Goal: Book appointment/travel/reservation

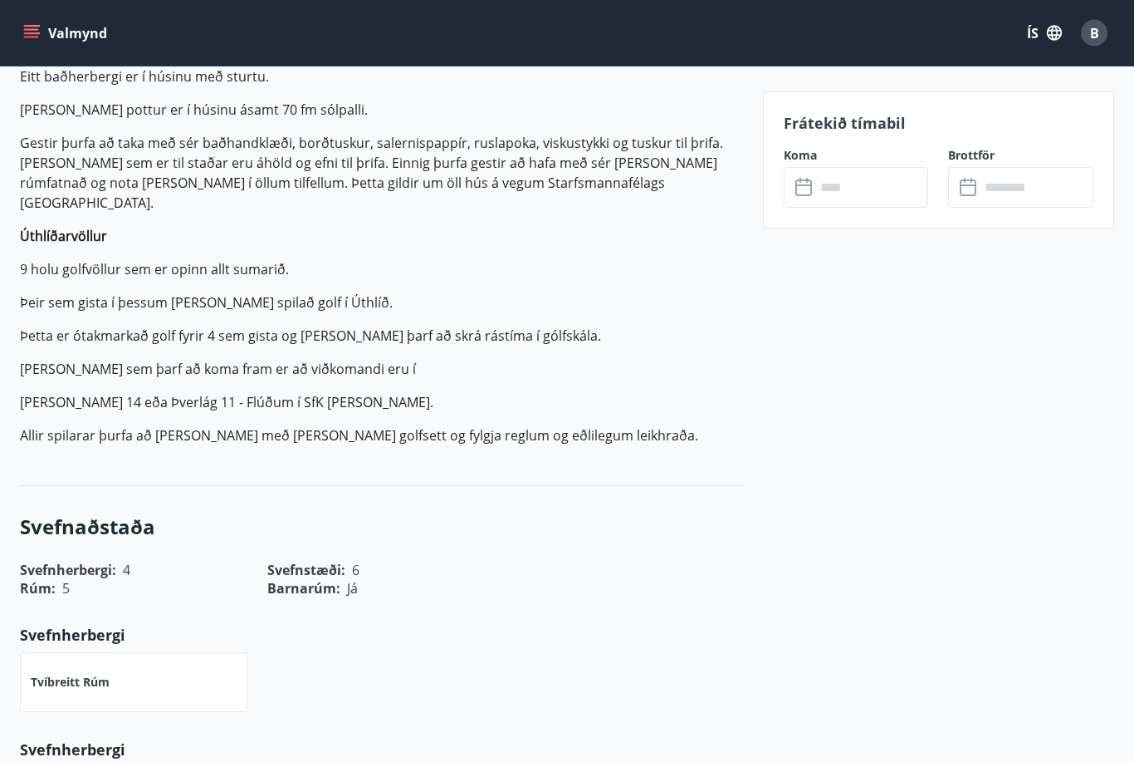
scroll to position [688, 0]
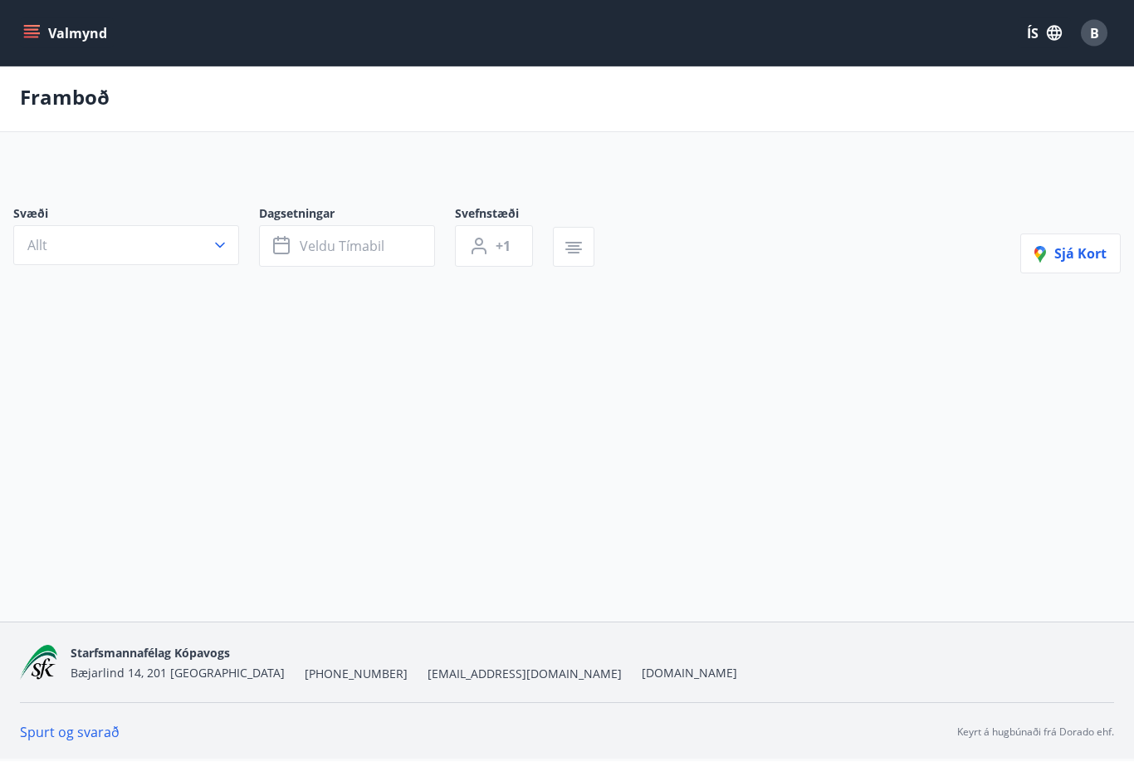
scroll to position [56, 0]
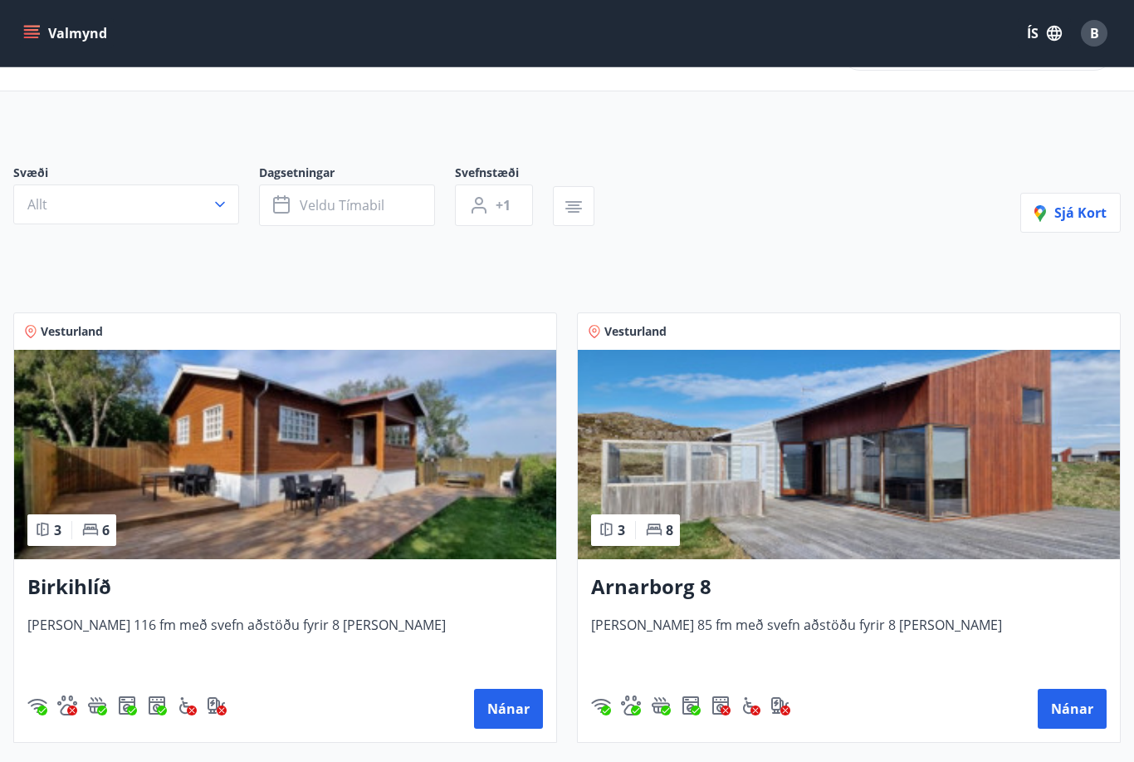
click at [962, 680] on div "Arnarborg 8 [PERSON_NAME] 85 fm með svefn aðstöðu fyrir 8 [PERSON_NAME] Nánar" at bounding box center [849, 650] width 542 height 183
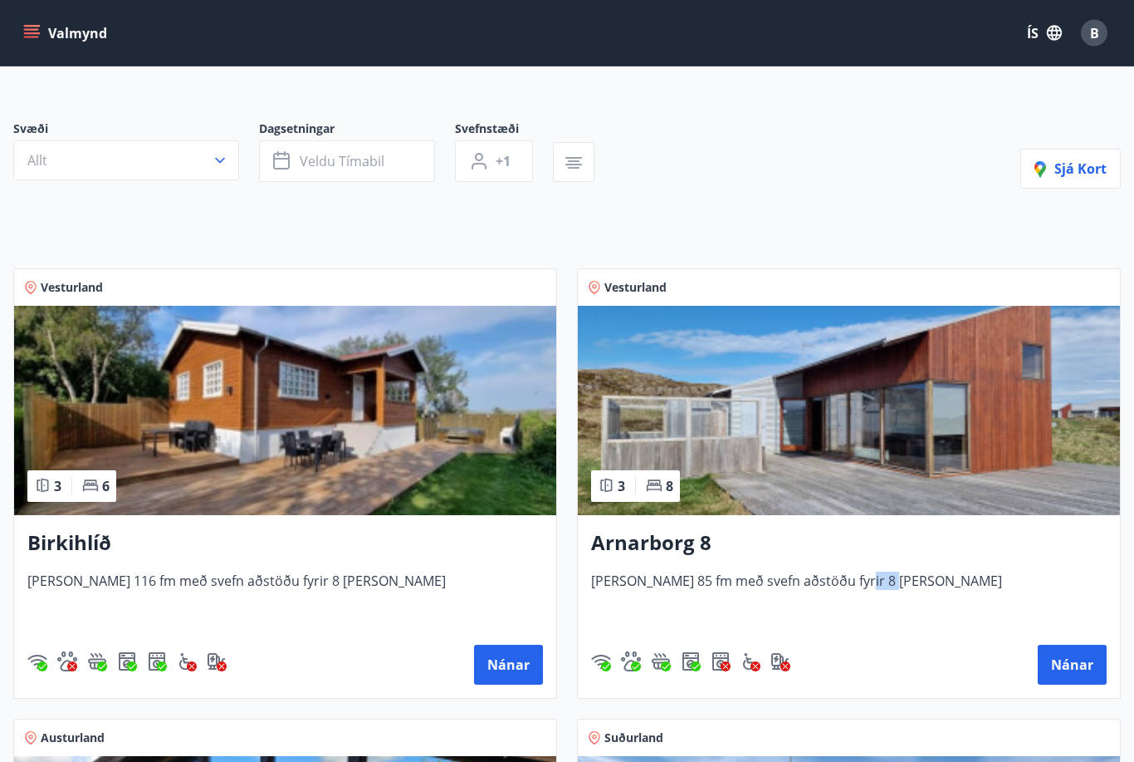
scroll to position [102, 0]
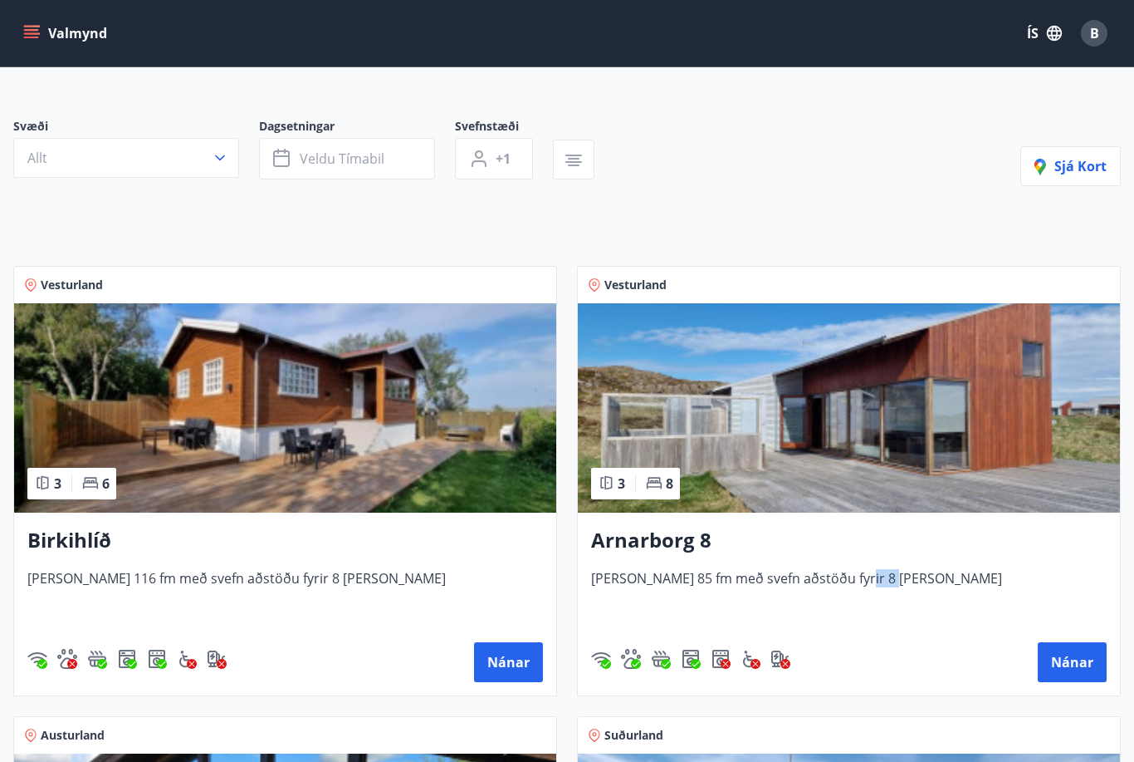
click at [1002, 718] on div "Suðurland" at bounding box center [849, 735] width 542 height 37
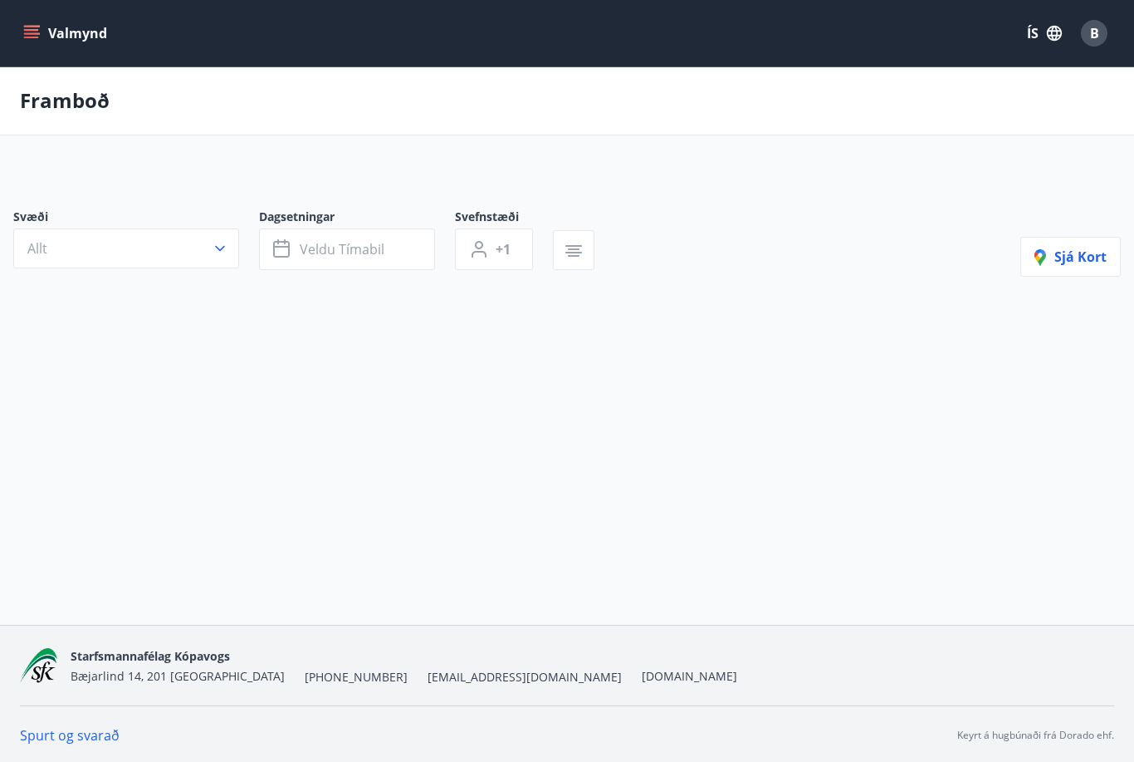
scroll to position [56, 0]
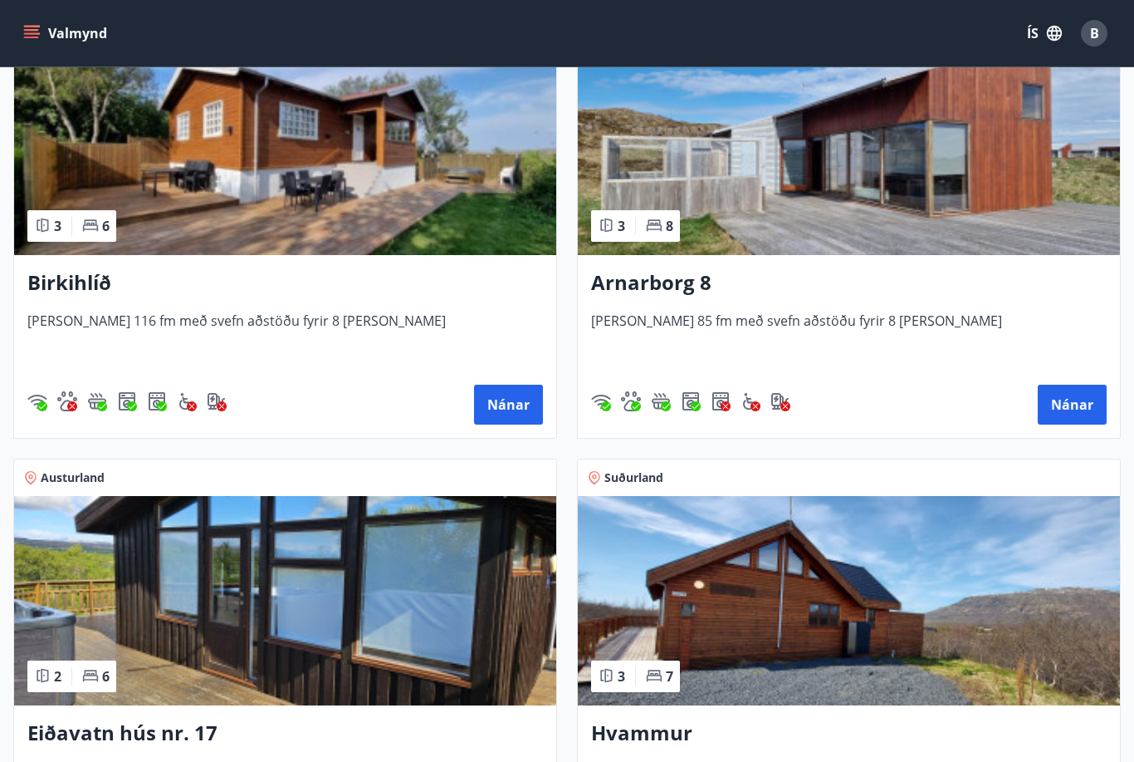
scroll to position [375, 0]
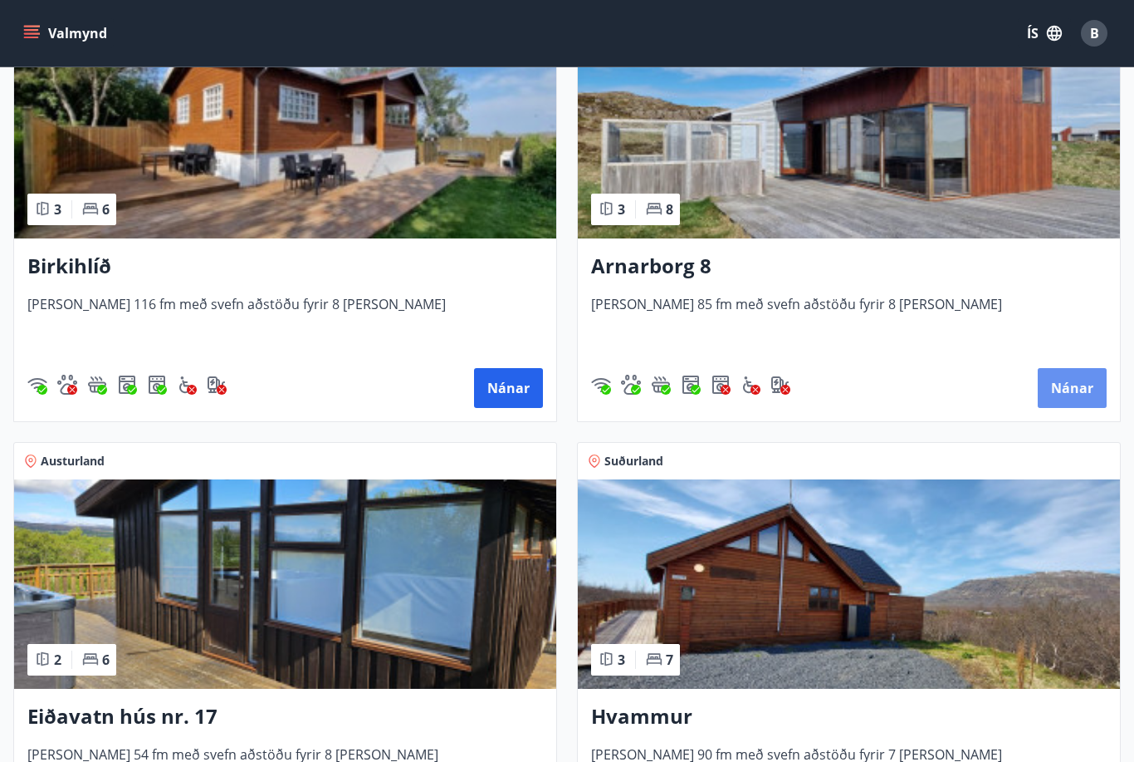
click at [1080, 390] on button "Nánar" at bounding box center [1072, 388] width 69 height 40
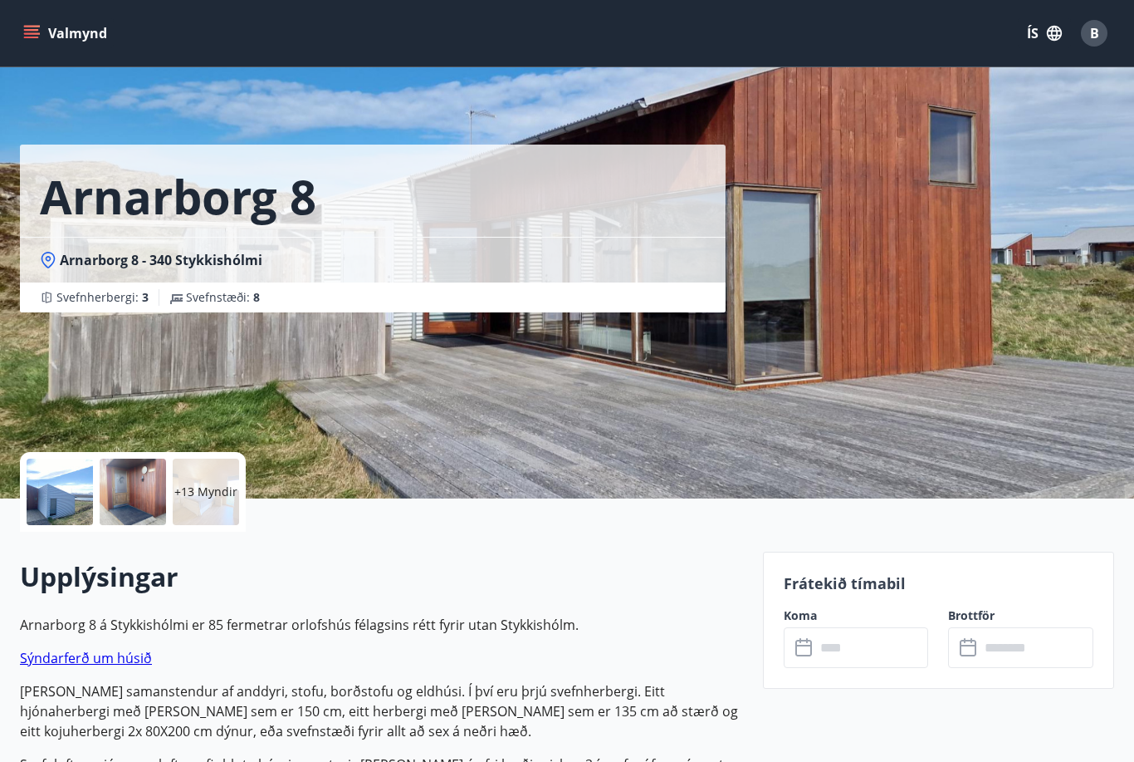
click at [189, 485] on p "+13 Myndir" at bounding box center [205, 491] width 63 height 17
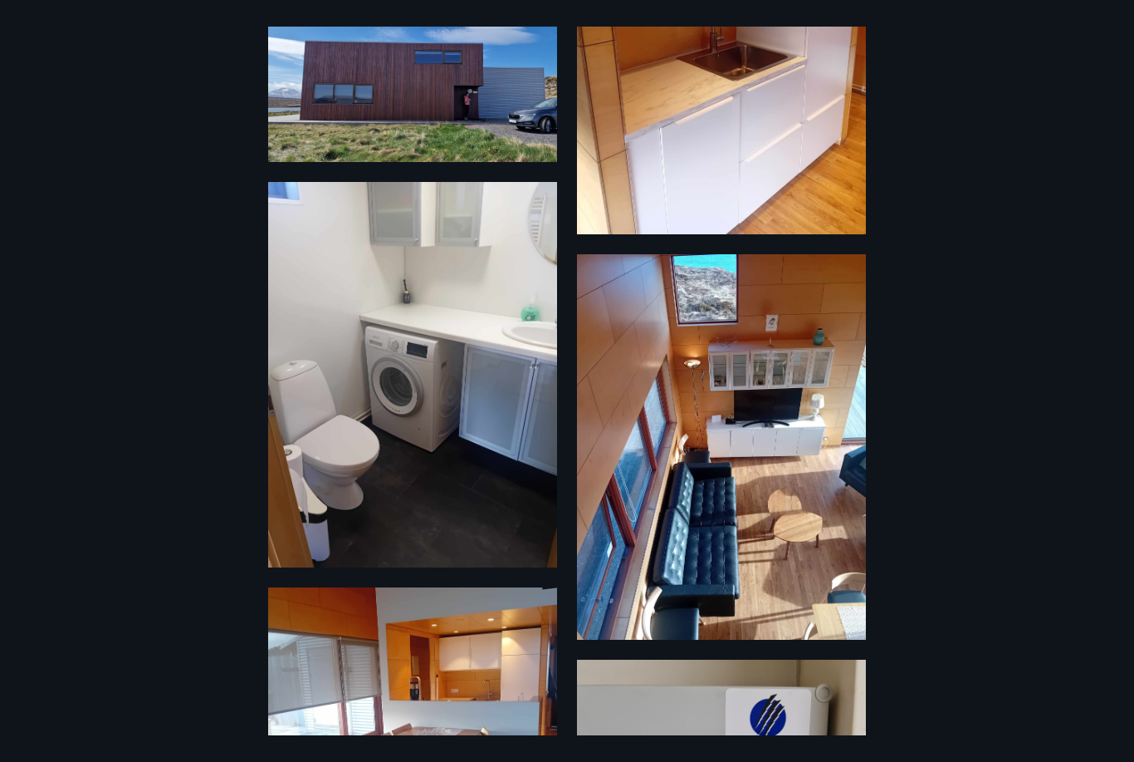
scroll to position [1626, 0]
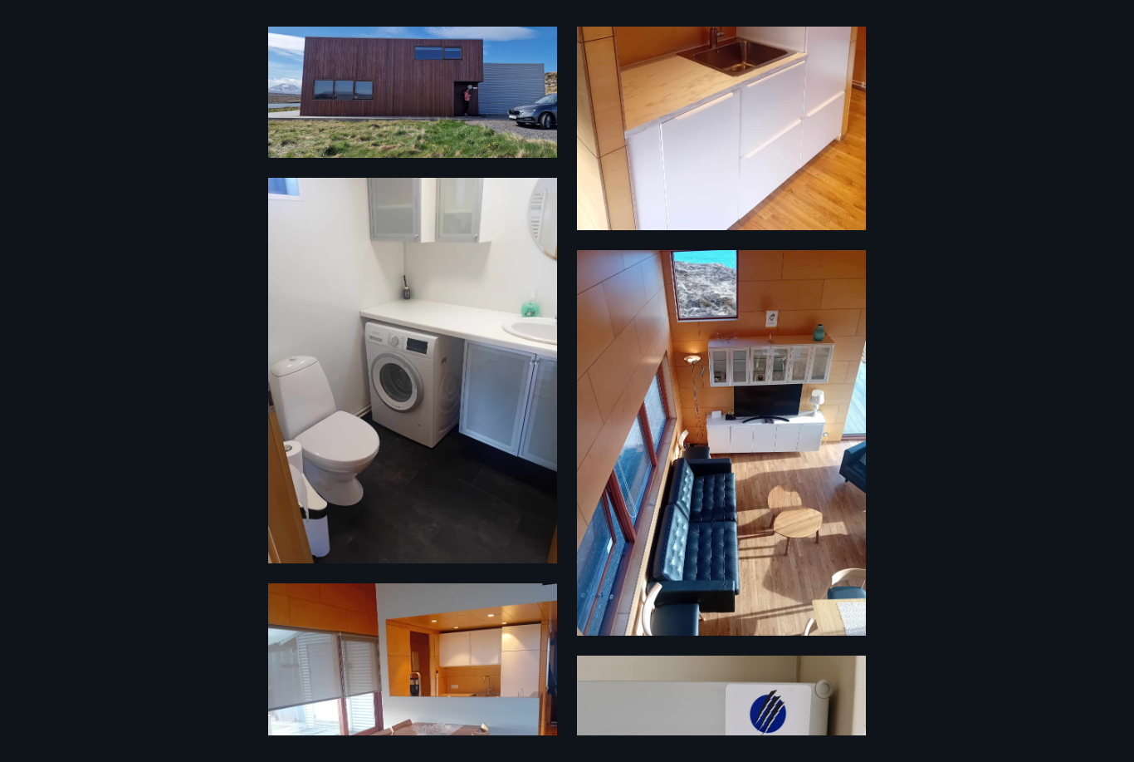
click at [3, 305] on div "19 Myndir" at bounding box center [567, 381] width 1134 height 708
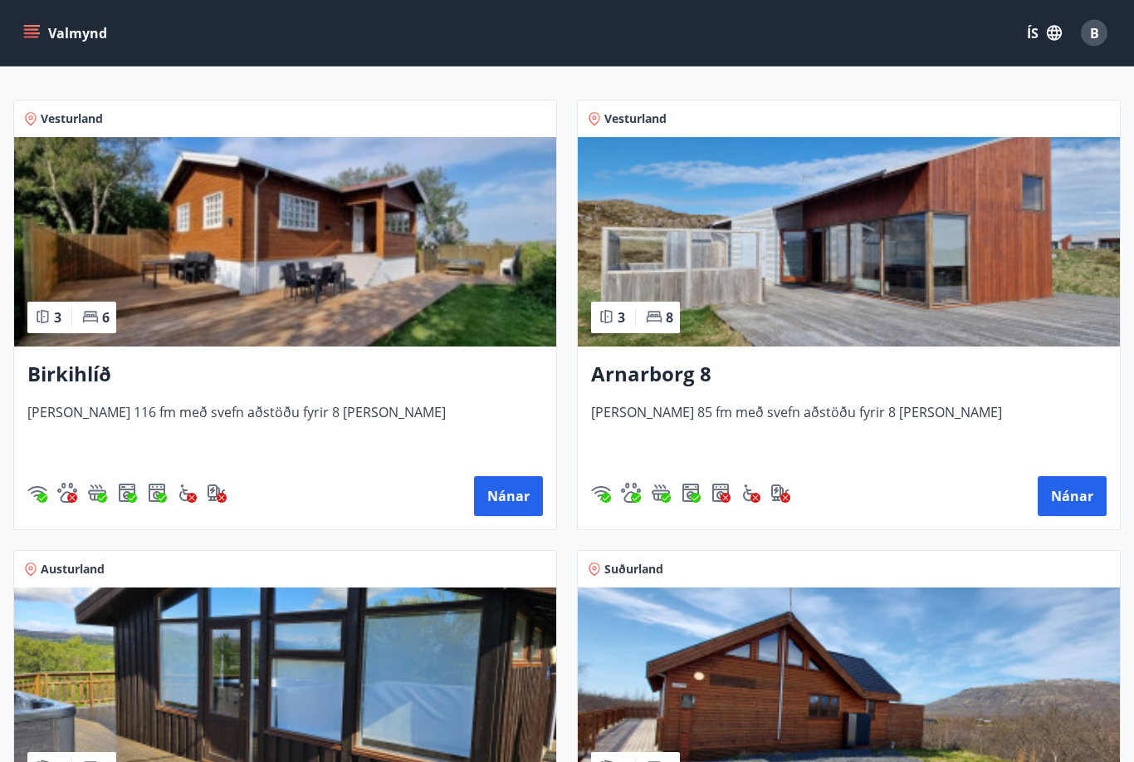
scroll to position [269, 0]
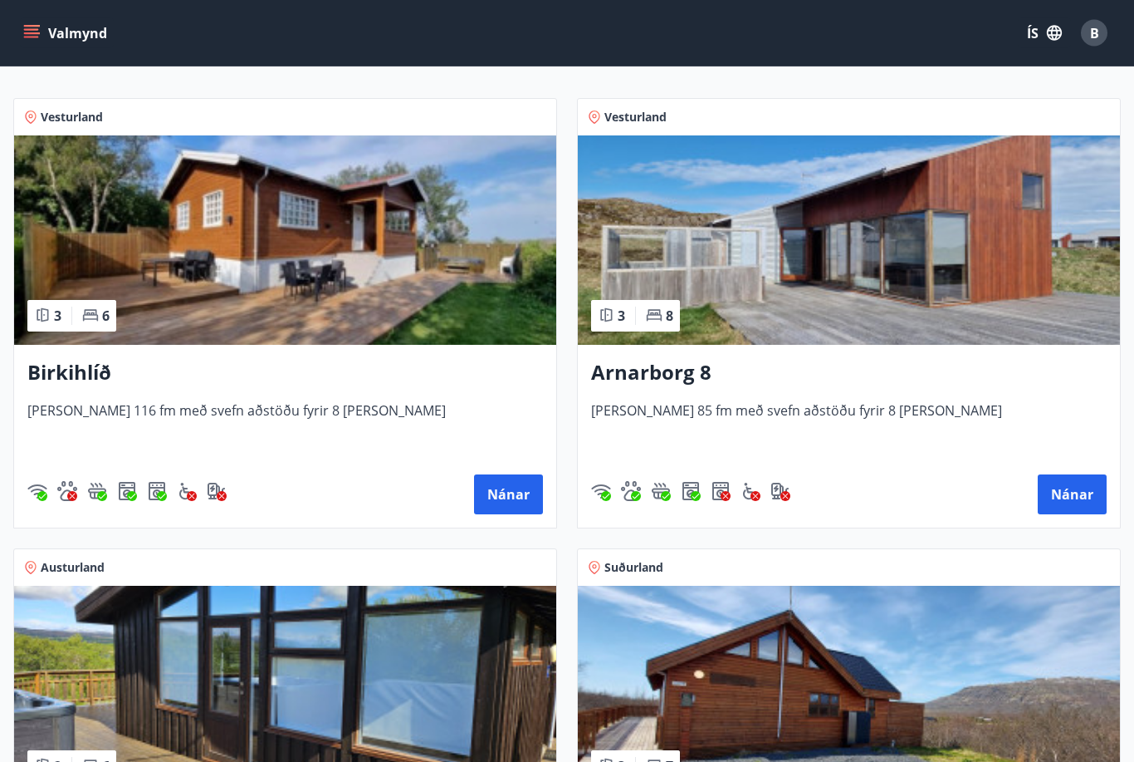
click at [1063, 507] on button "Nánar" at bounding box center [1072, 495] width 69 height 40
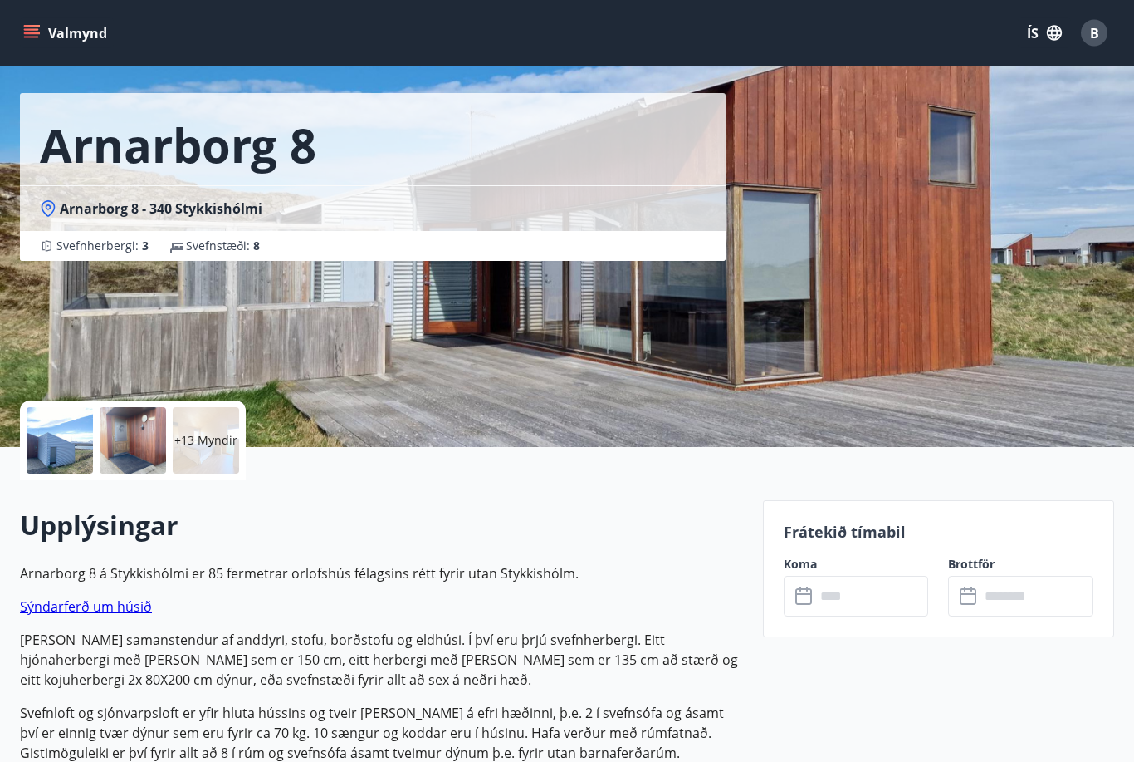
click at [211, 425] on div "+13 Myndir" at bounding box center [206, 441] width 66 height 66
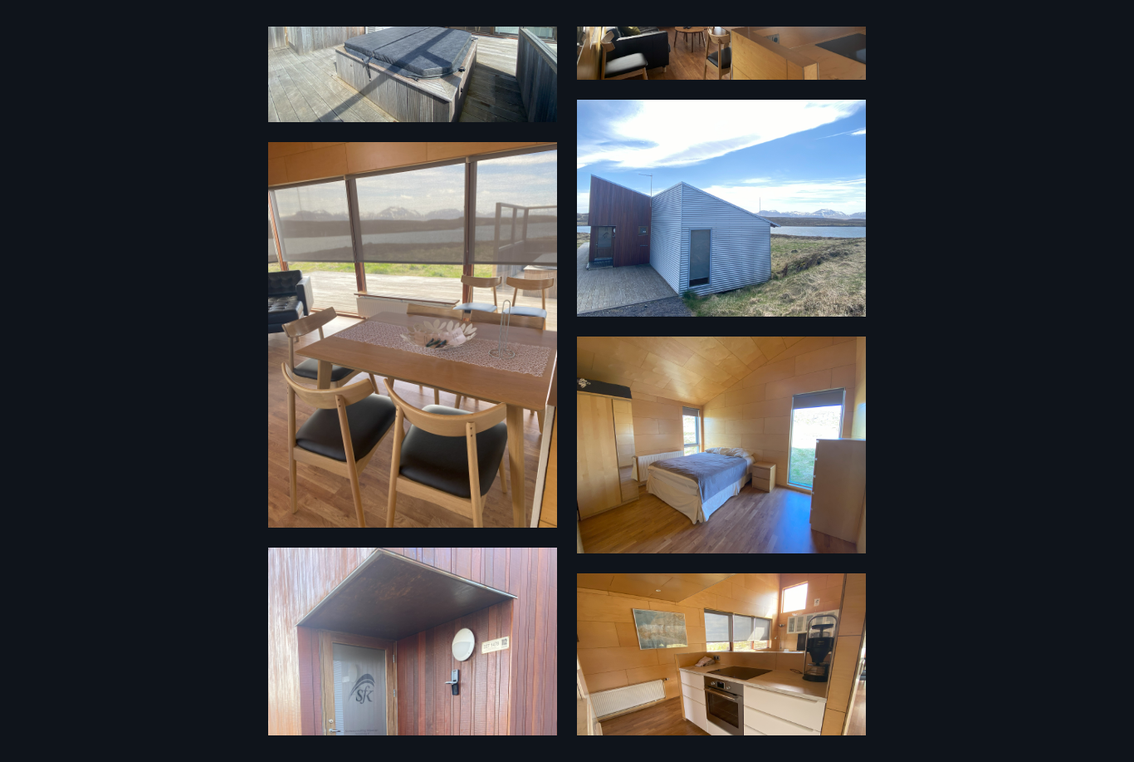
scroll to position [159, 0]
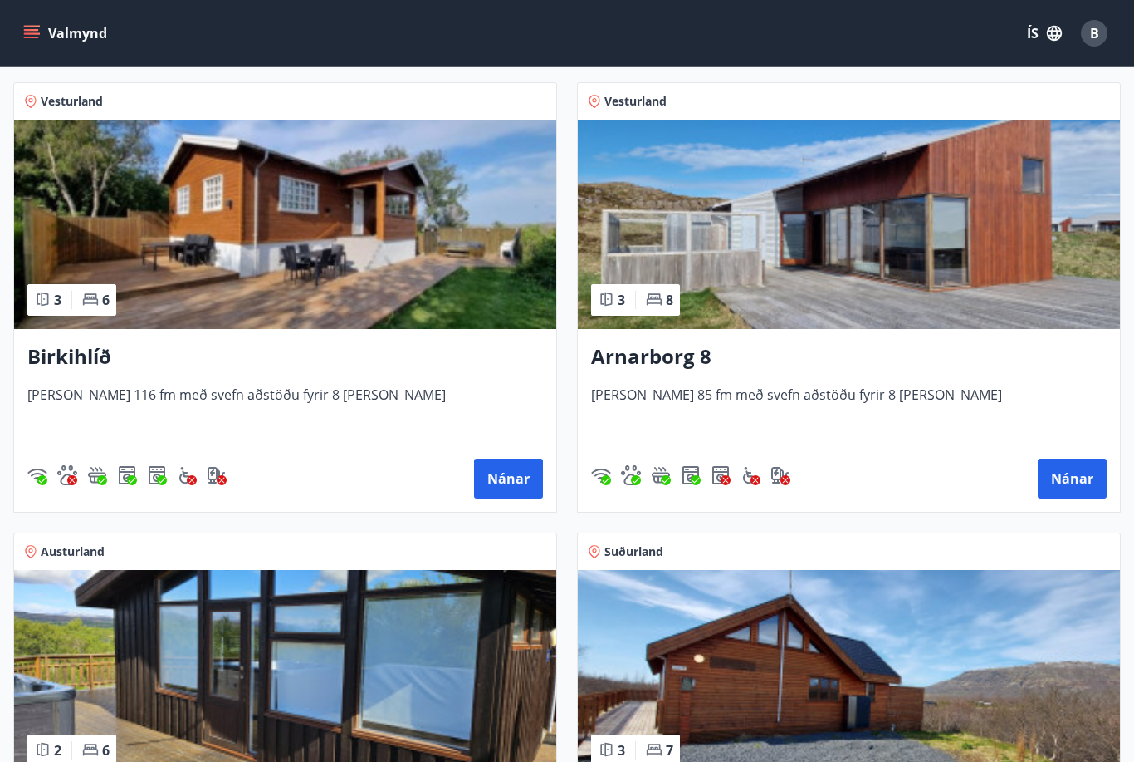
click at [1072, 464] on button "Nánar" at bounding box center [1072, 478] width 69 height 40
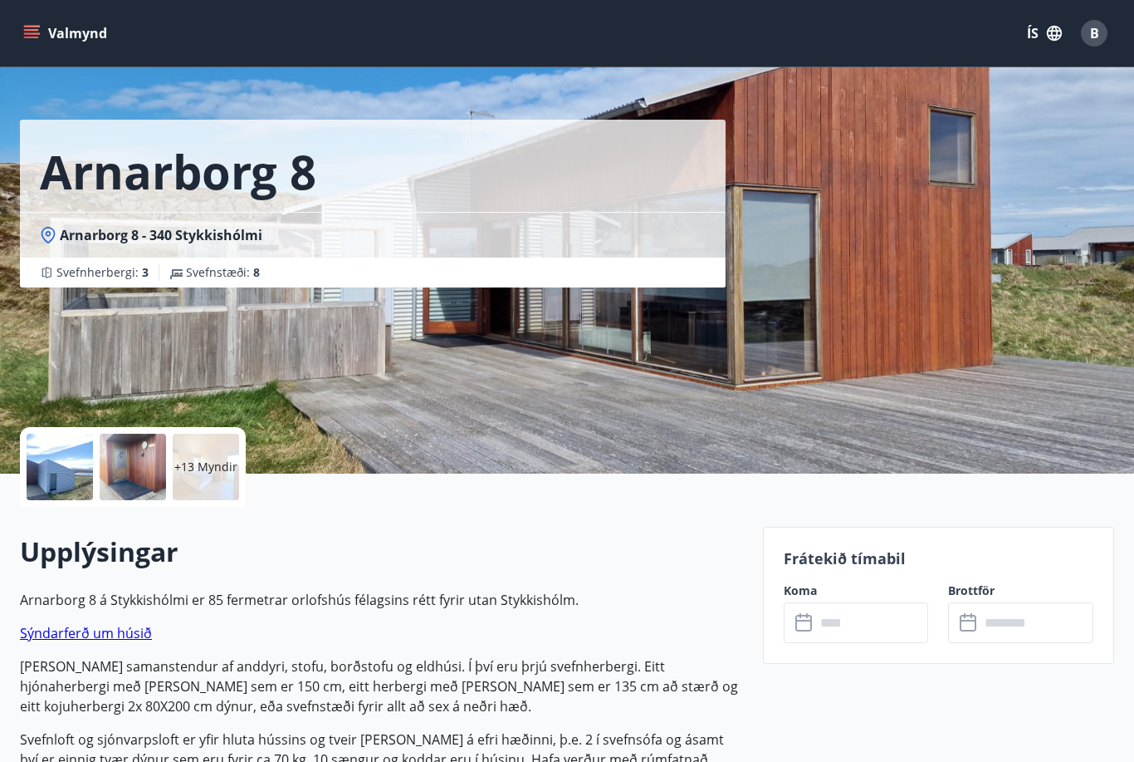
scroll to position [27, 0]
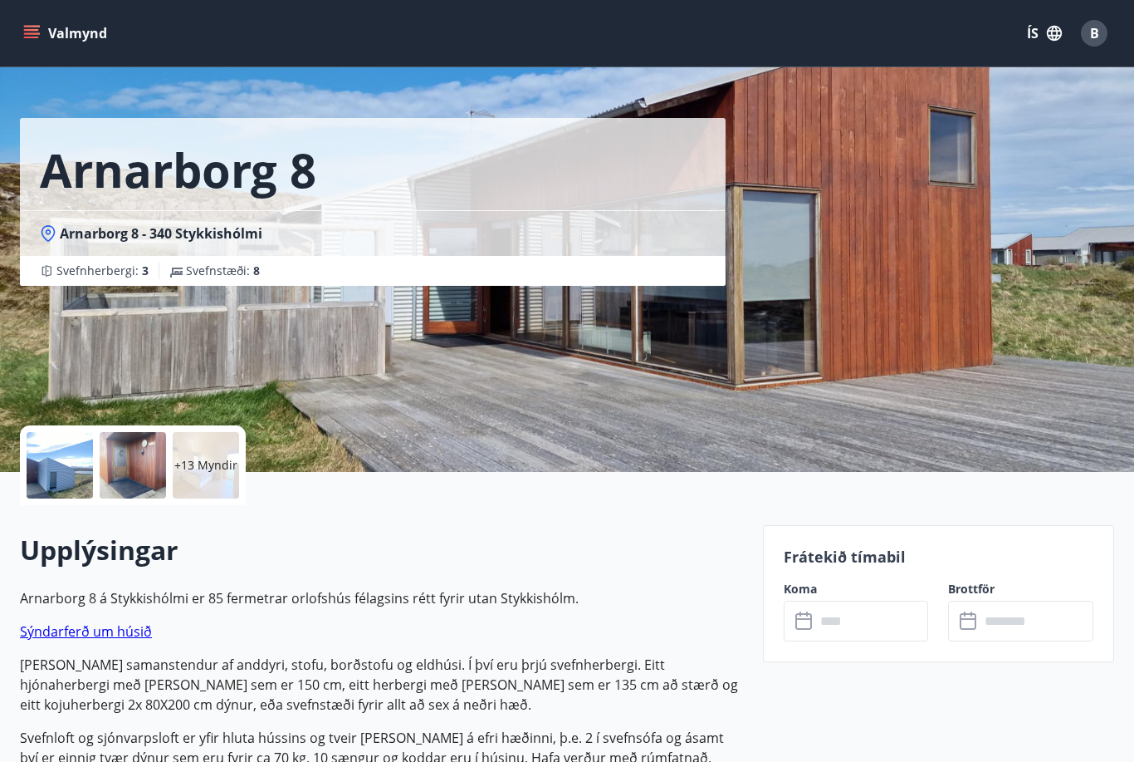
click at [843, 605] on input "text" at bounding box center [872, 620] width 114 height 41
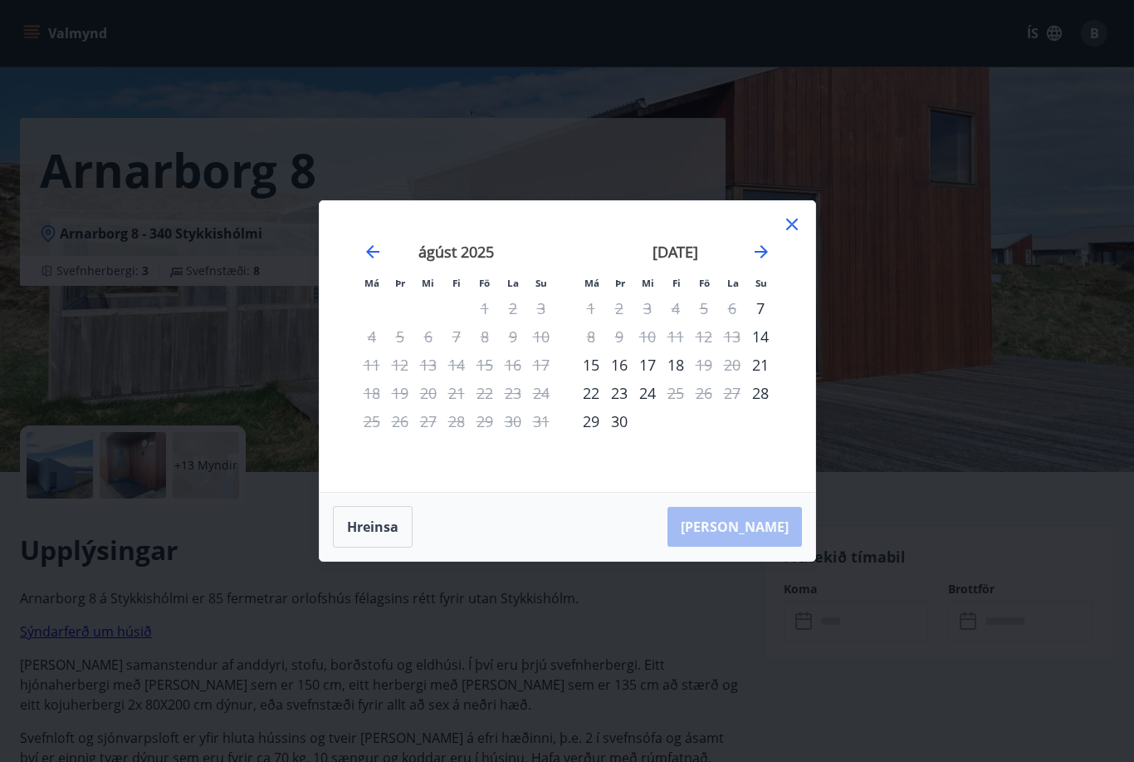
click at [738, 274] on div "[DATE]" at bounding box center [676, 257] width 198 height 73
click at [752, 262] on icon "Move forward to switch to the next month." at bounding box center [762, 252] width 20 height 20
click at [754, 262] on icon "Move forward to switch to the next month." at bounding box center [762, 252] width 20 height 20
click at [88, 388] on div "Má Þr Mi Fi Fö La Su Má Þr Mi Fi Fö La Su [DATE] 1 2 3 4 5 6 7 8 9 10 11 12 13 …" at bounding box center [567, 381] width 1134 height 762
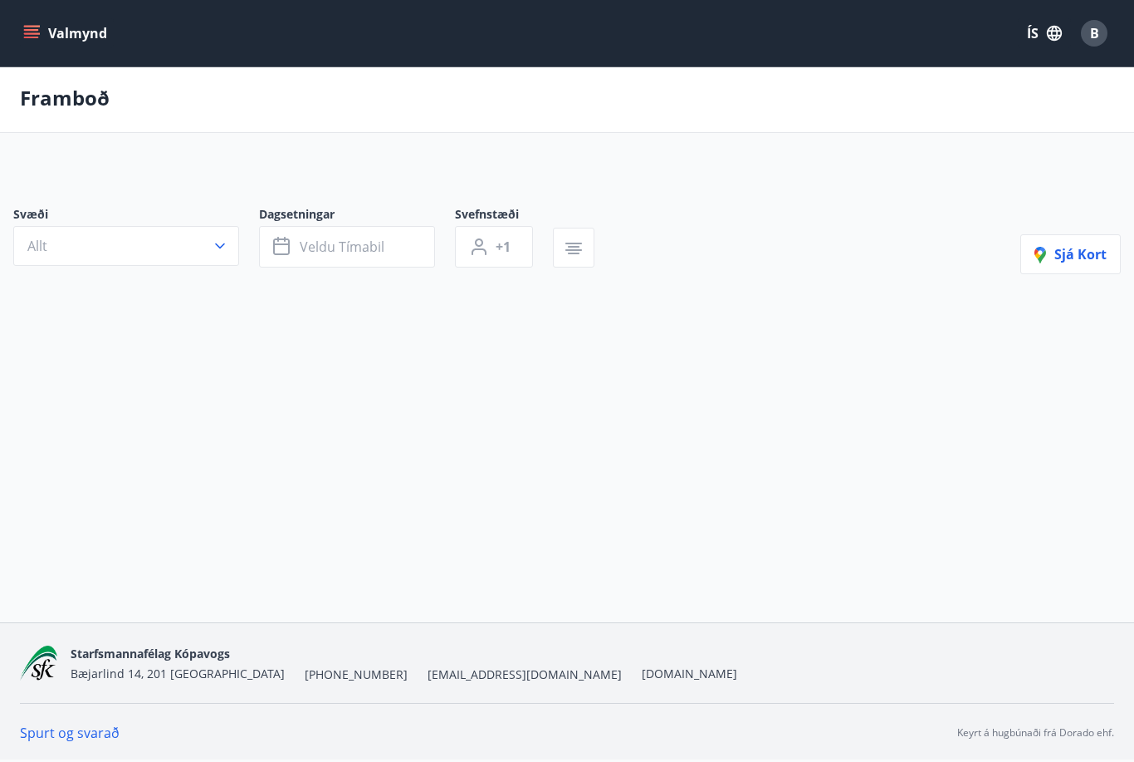
scroll to position [56, 0]
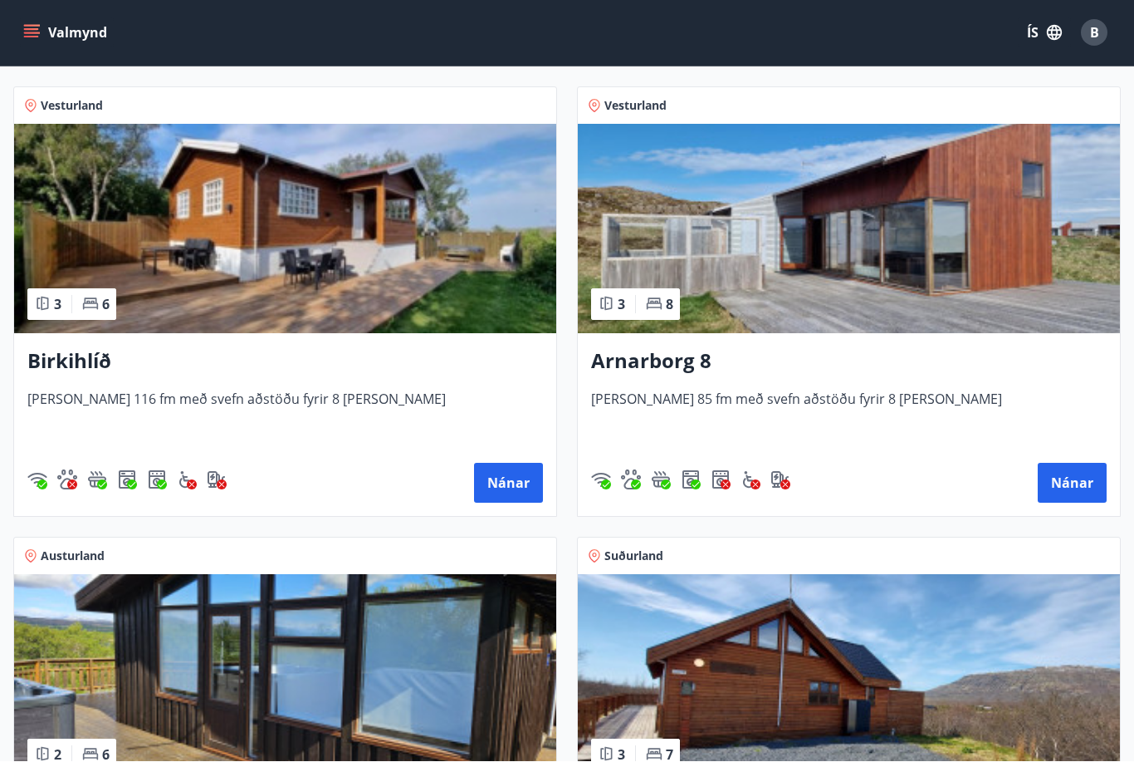
click at [500, 490] on button "Nánar" at bounding box center [508, 483] width 69 height 40
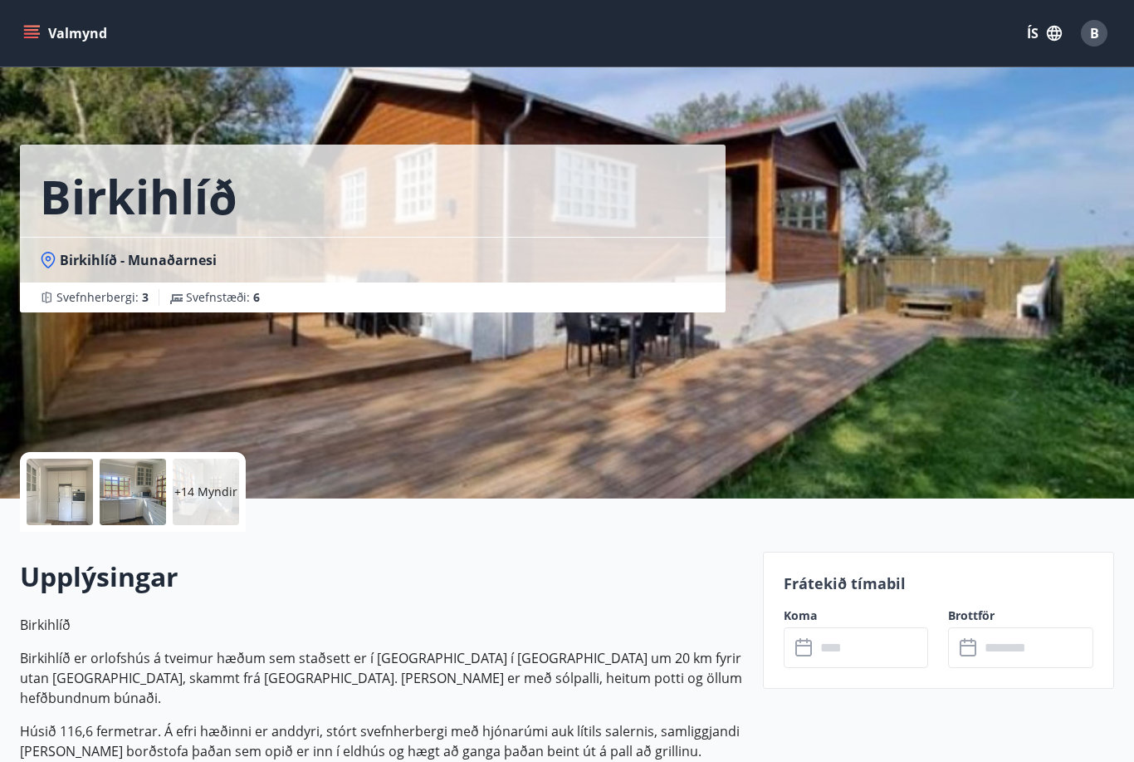
click at [823, 642] on input "text" at bounding box center [872, 647] width 114 height 41
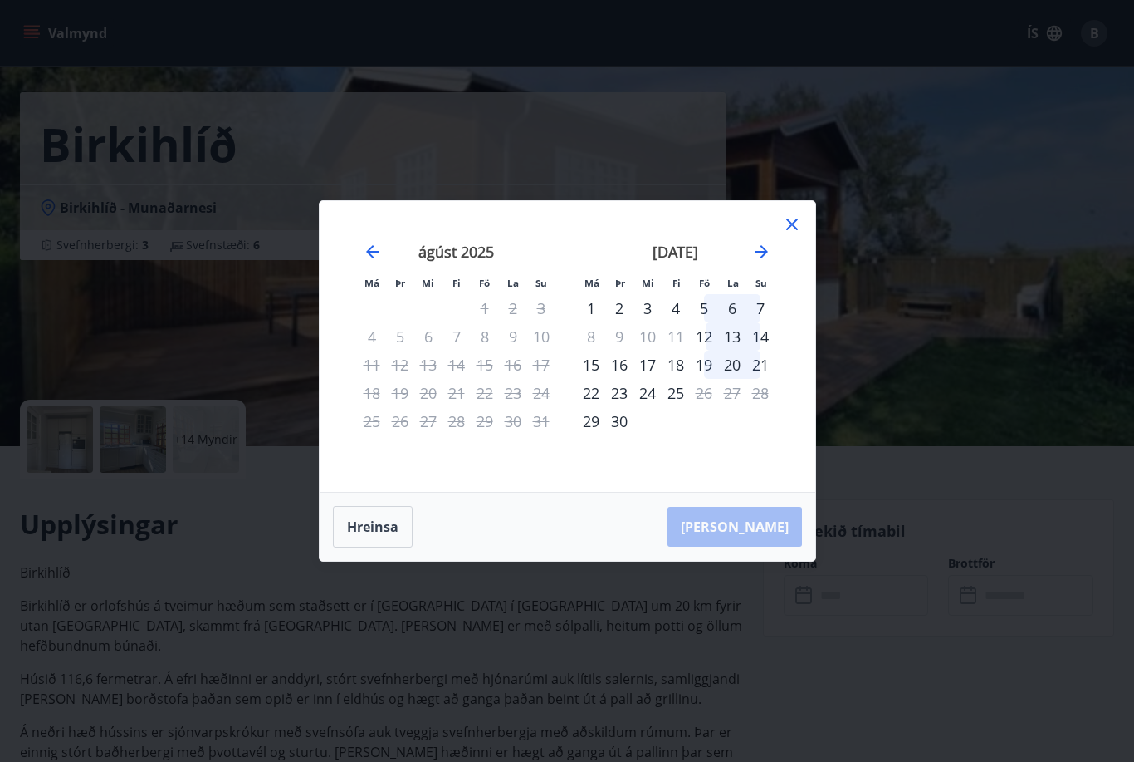
scroll to position [53, 0]
click at [69, 351] on div "Má Þr Mi Fi Fö La Su Má Þr Mi Fi Fö La Su [DATE] 1 2 3 4 5 6 7 8 9 10 11 12 13 …" at bounding box center [567, 381] width 1134 height 762
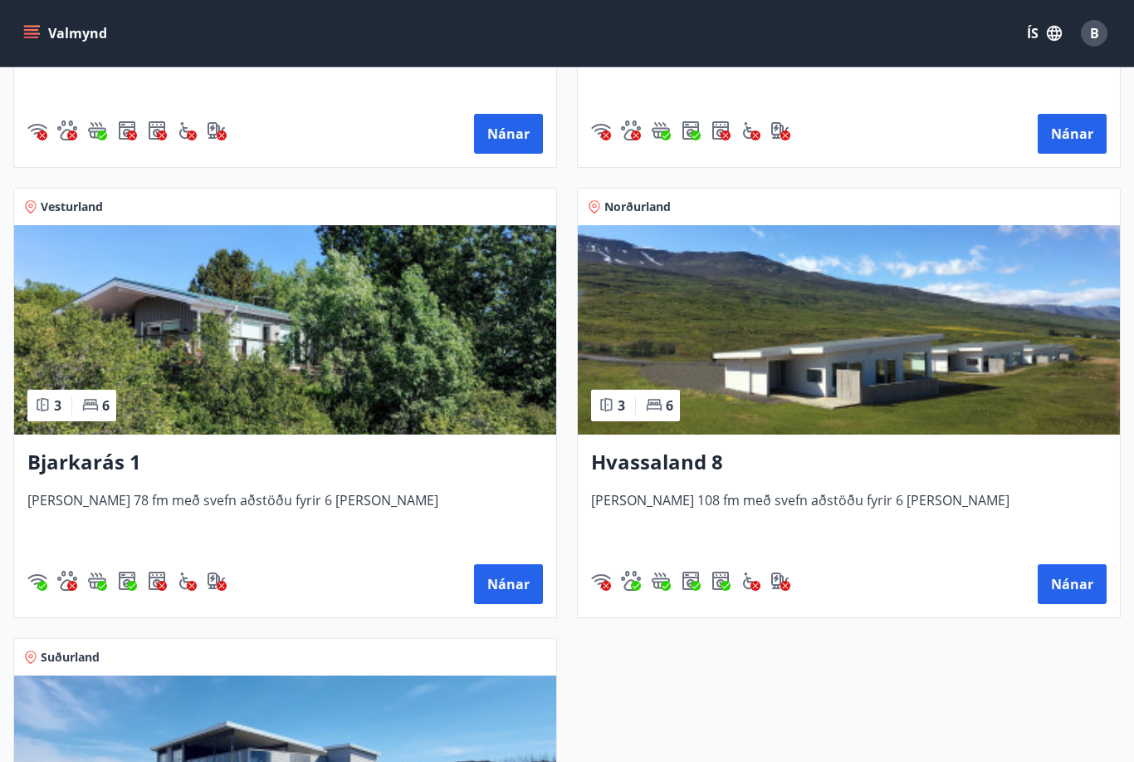
click at [1050, 602] on button "Nánar" at bounding box center [1072, 584] width 69 height 40
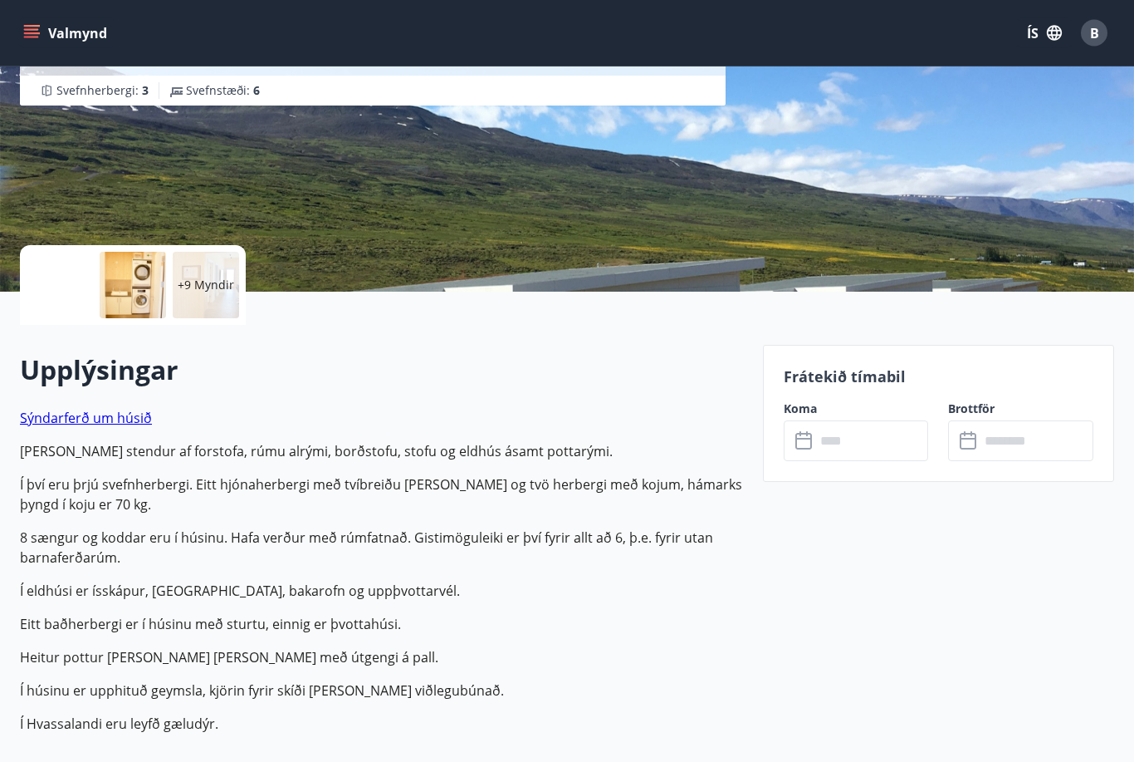
scroll to position [199, 0]
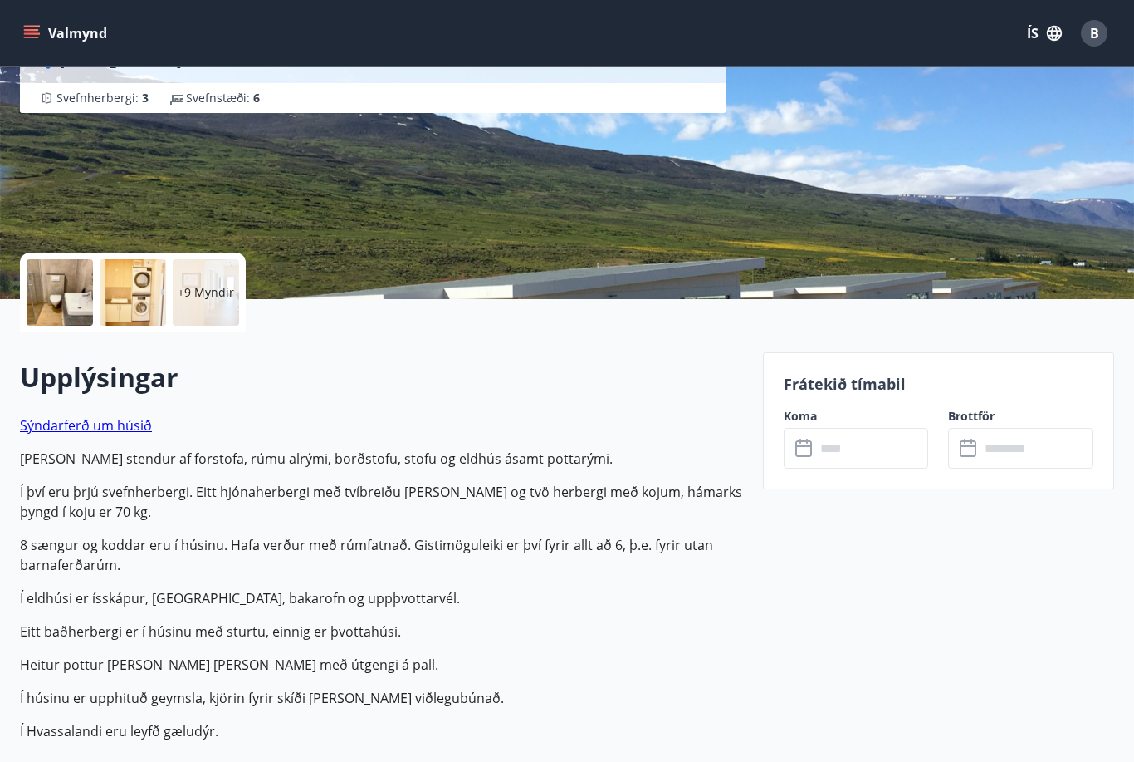
click at [815, 438] on input "text" at bounding box center [872, 448] width 114 height 41
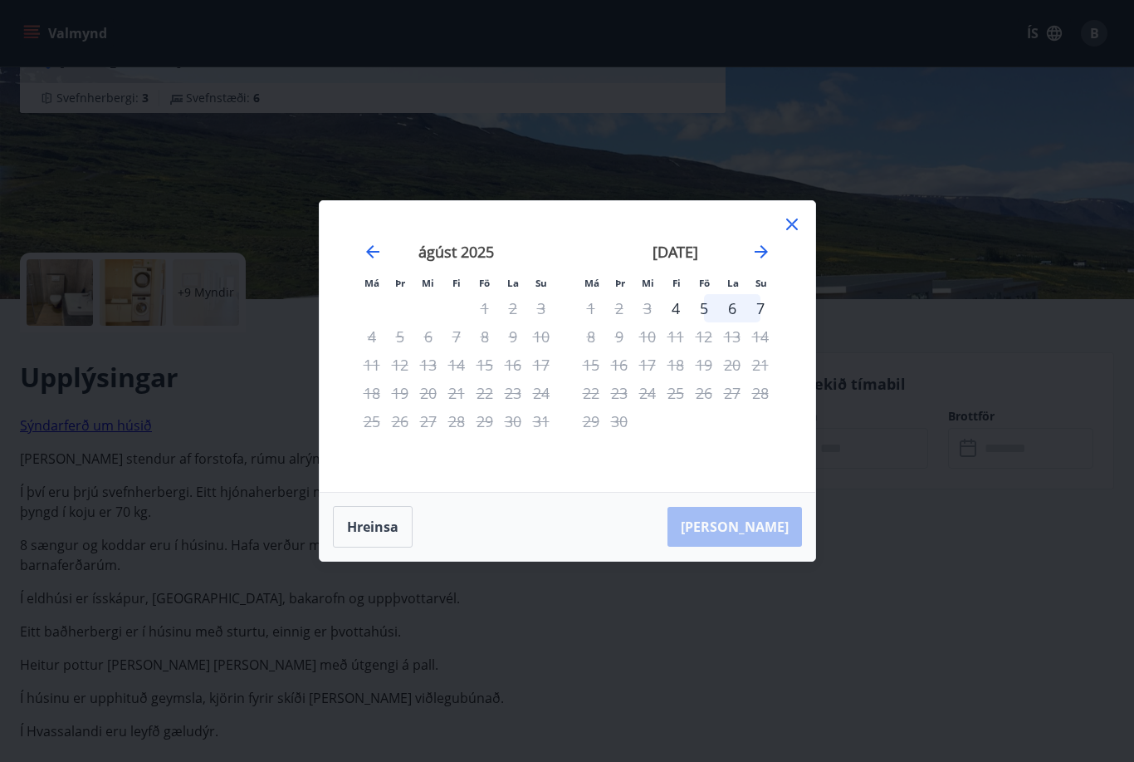
click at [107, 422] on div "Má Þr Mi Fi Fö La Su Má Þr Mi Fi Fö La Su [DATE] 1 2 3 4 5 6 7 8 9 10 11 12 13 …" at bounding box center [567, 381] width 1134 height 762
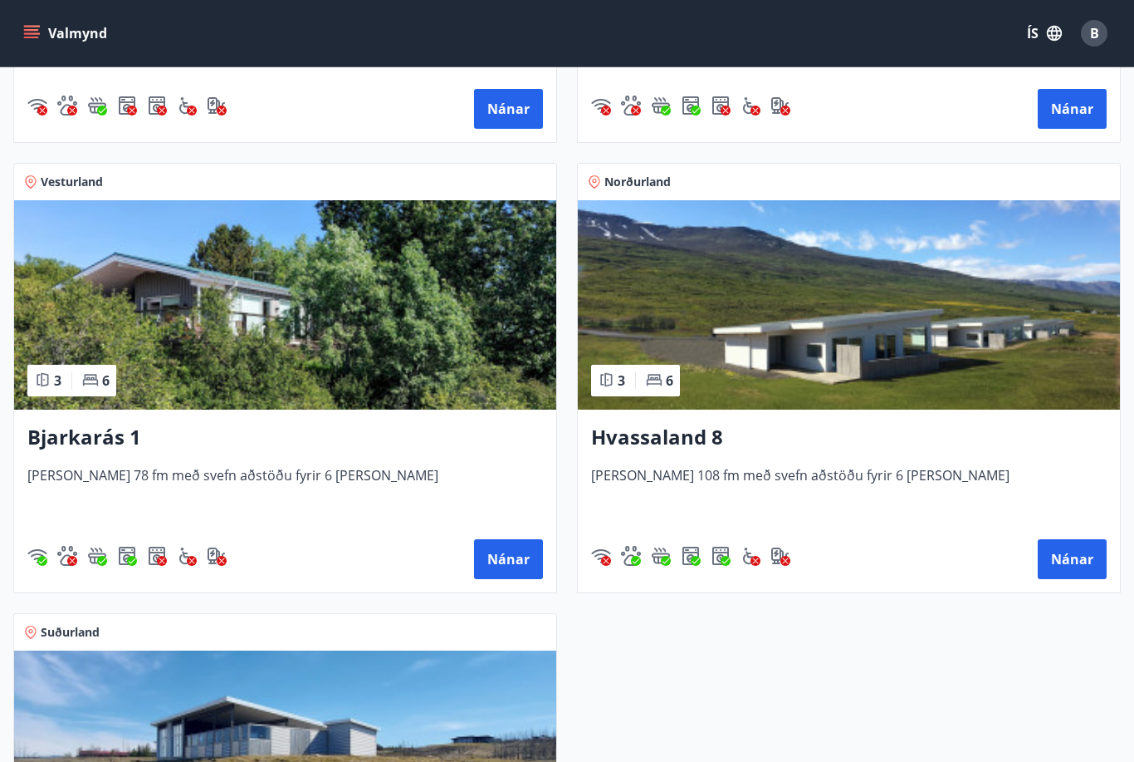
scroll to position [1124, 0]
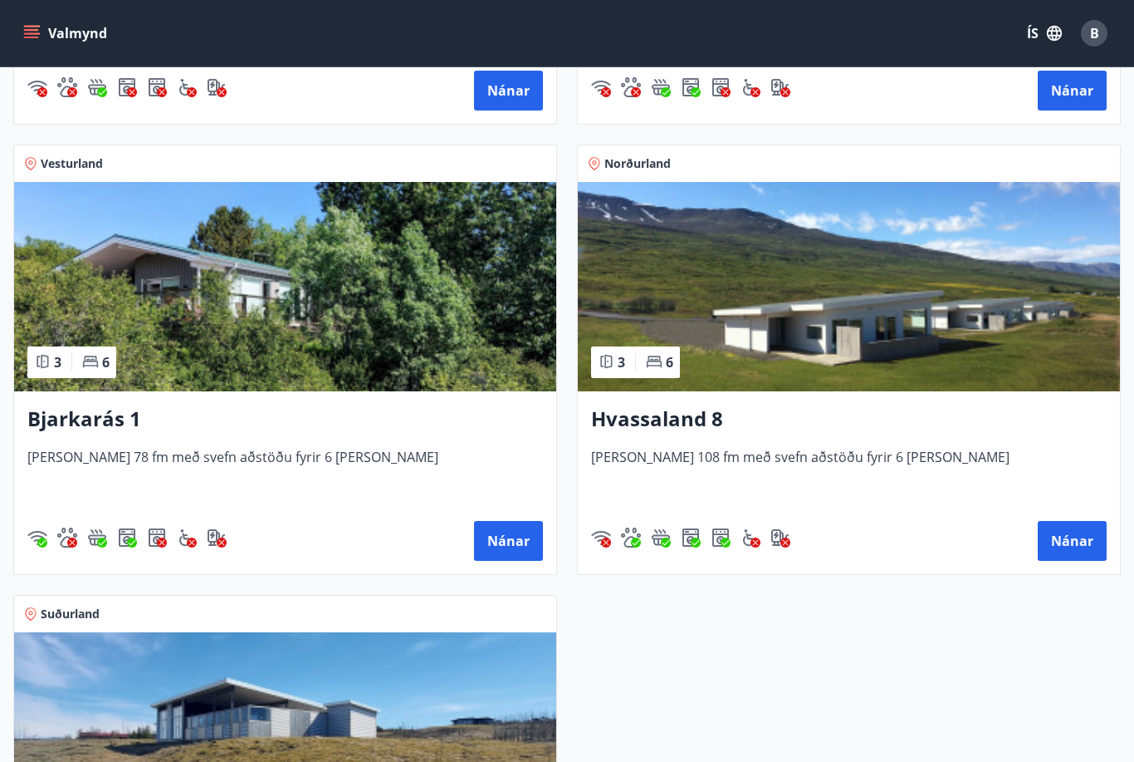
click at [59, 434] on div "Bjarkarás 1 [PERSON_NAME] 78 fm með svefn aðstöðu fyrir 6 [PERSON_NAME] Nánar" at bounding box center [285, 482] width 542 height 183
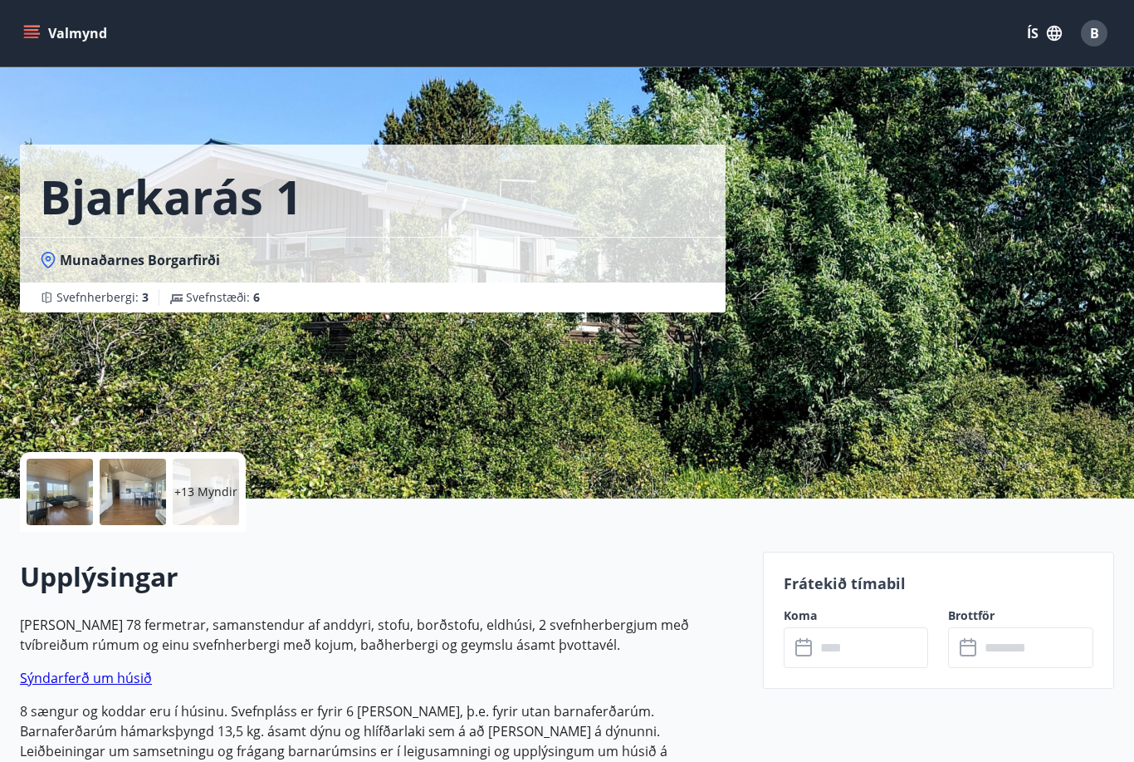
click at [208, 492] on p "+13 Myndir" at bounding box center [205, 491] width 63 height 17
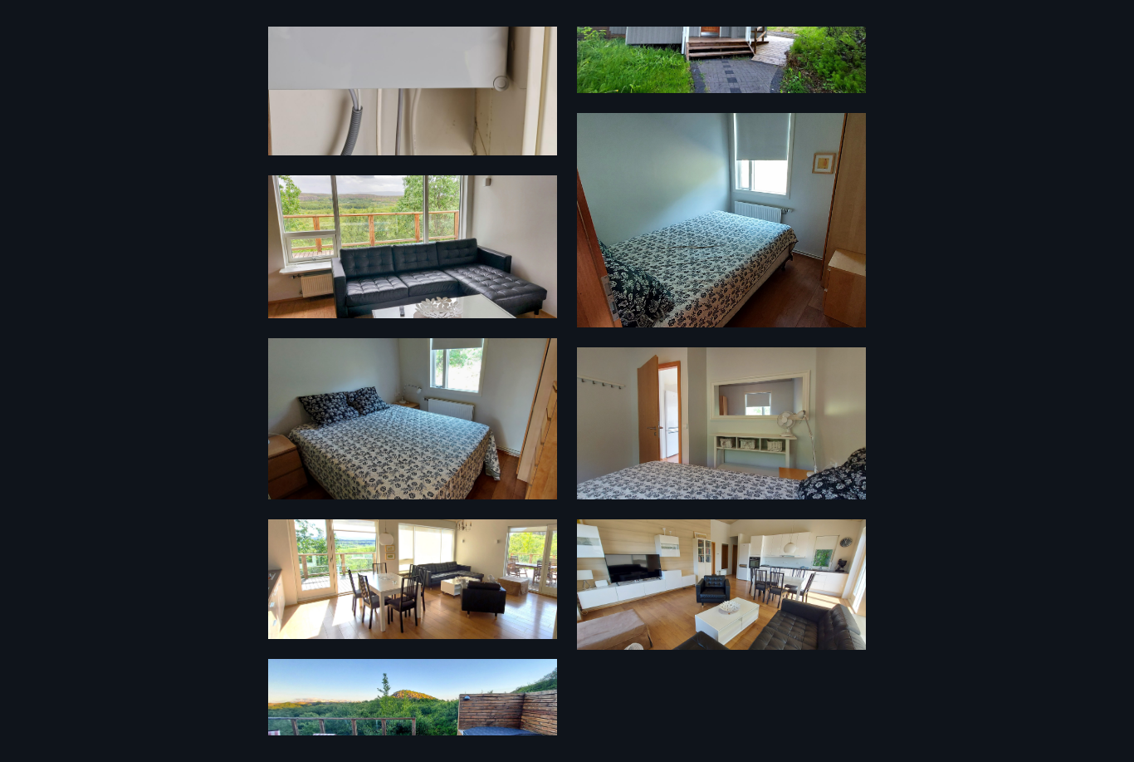
scroll to position [1419, 0]
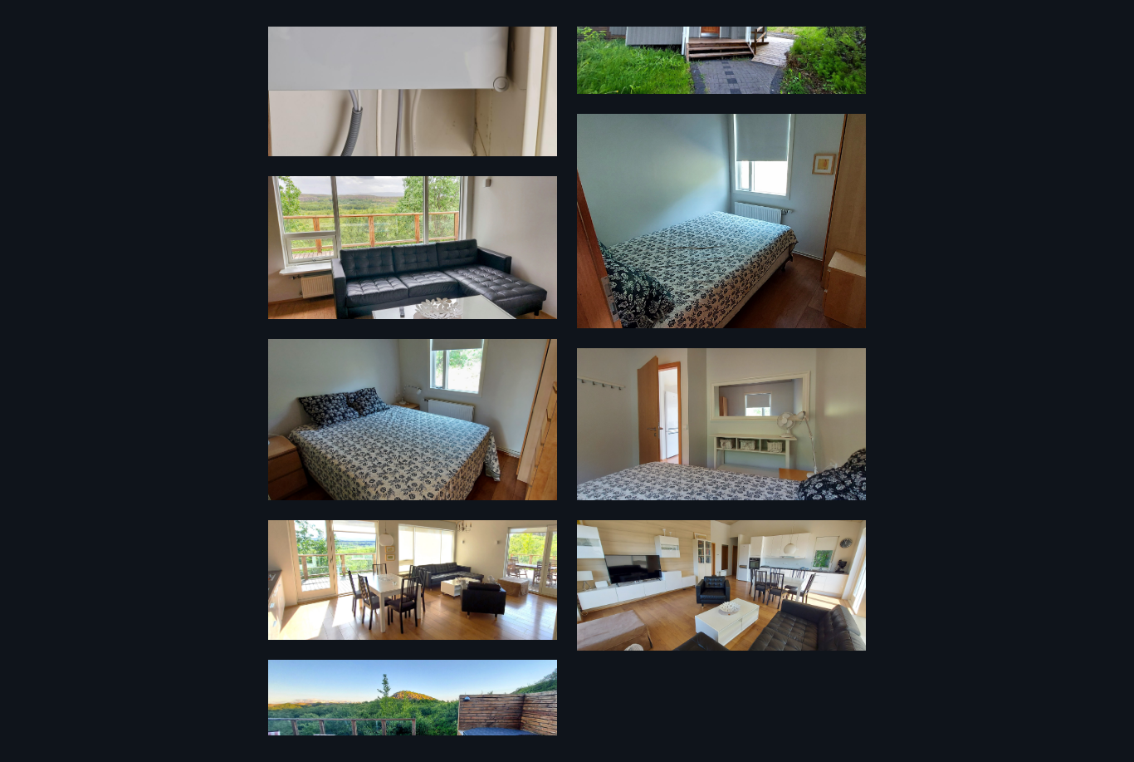
click at [66, 653] on div "19 Myndir" at bounding box center [567, 381] width 1134 height 708
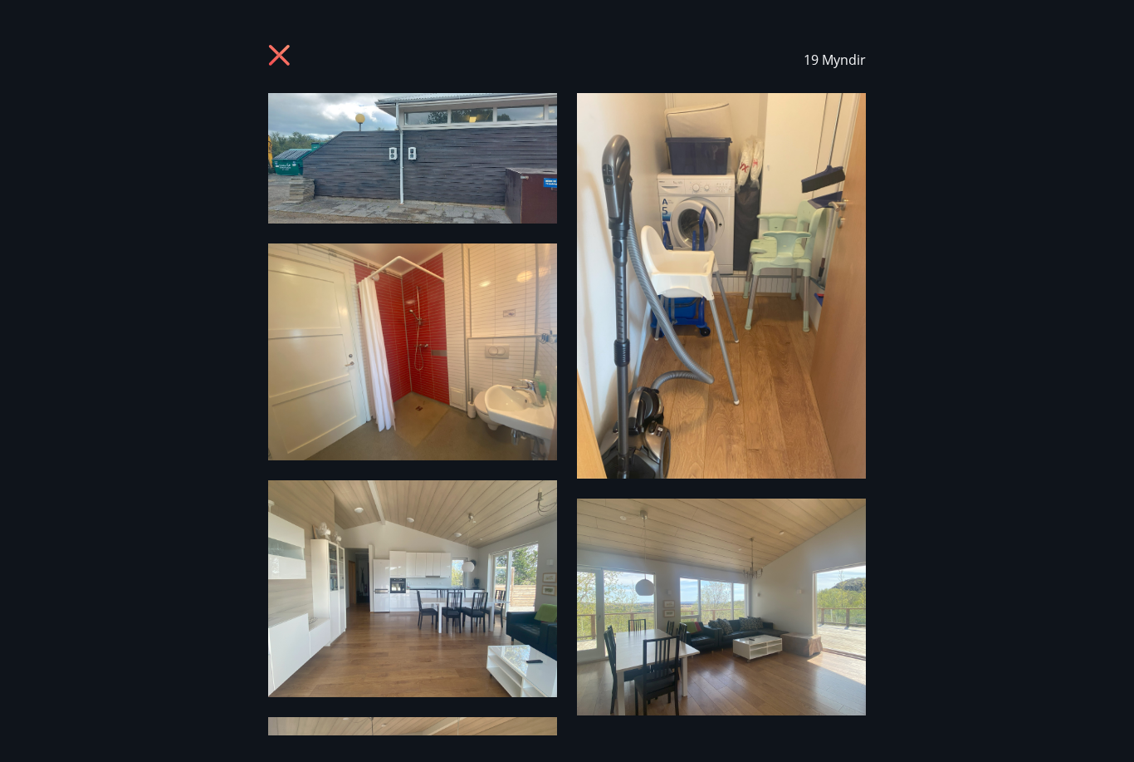
scroll to position [0, 0]
click at [263, 52] on div "19 Myndir" at bounding box center [567, 60] width 1095 height 66
click at [245, 63] on div "19 Myndir" at bounding box center [567, 60] width 1095 height 66
click at [262, 64] on div "19 Myndir" at bounding box center [567, 60] width 1095 height 66
click at [268, 58] on icon at bounding box center [281, 57] width 27 height 27
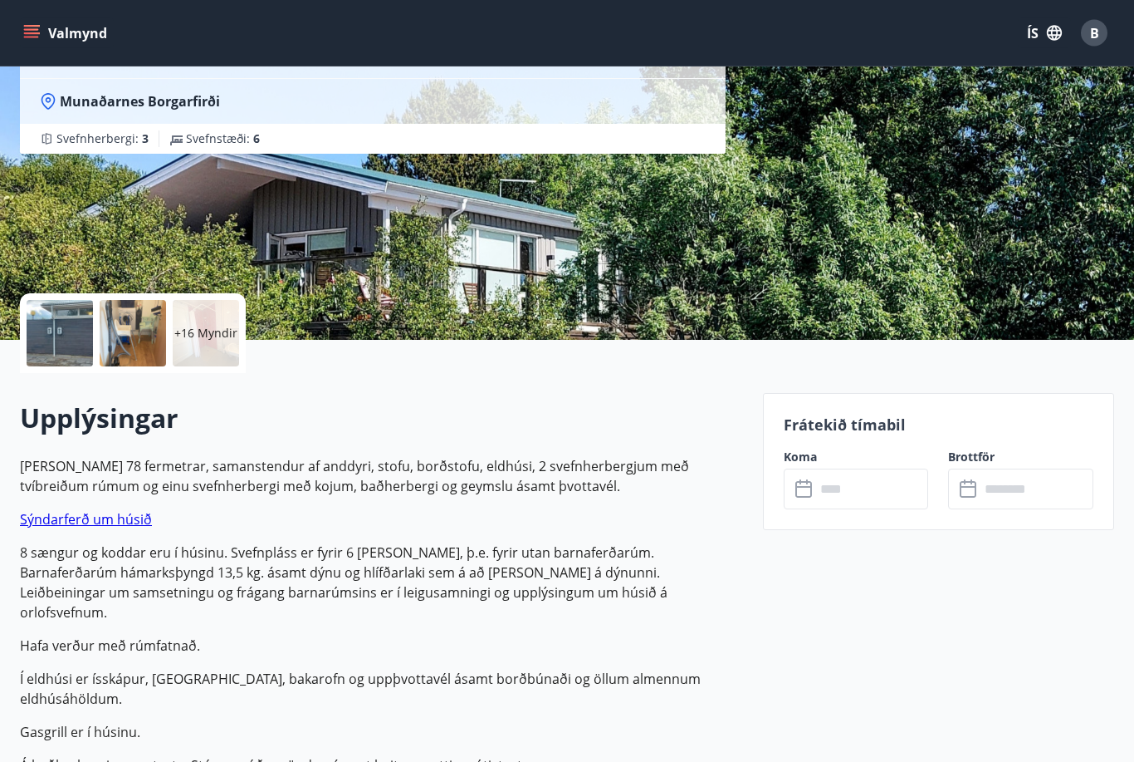
click at [817, 489] on input "text" at bounding box center [872, 489] width 114 height 41
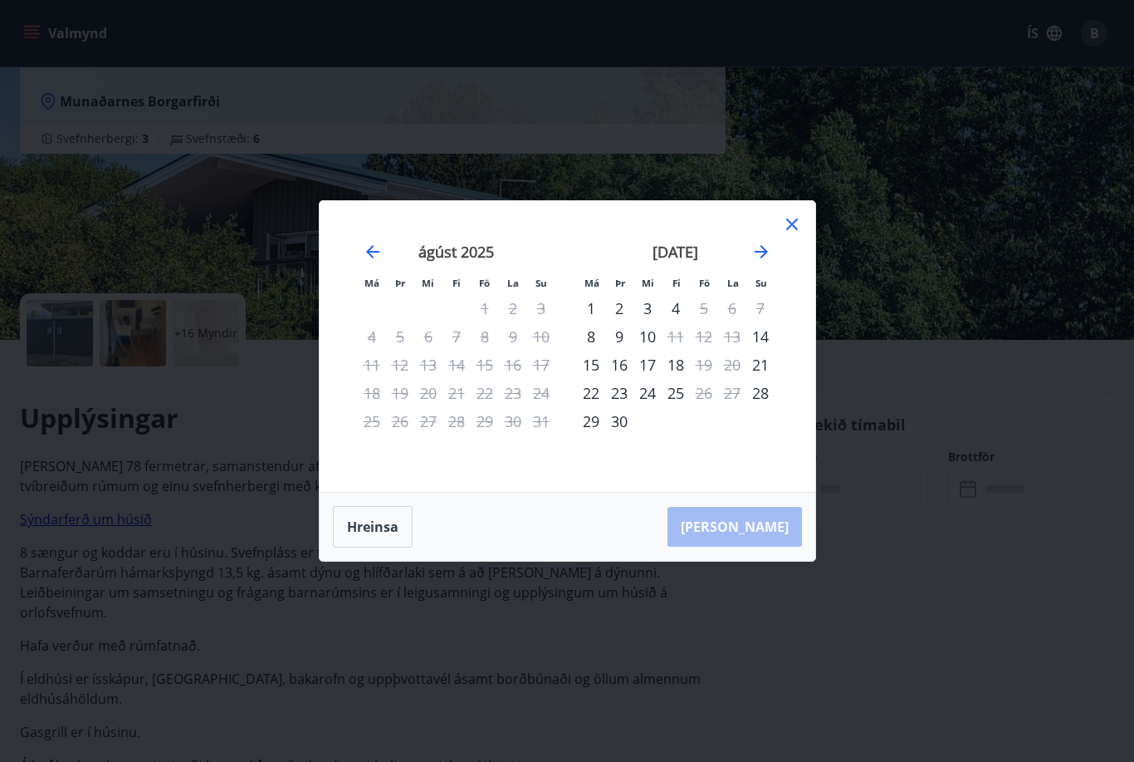
click at [749, 292] on div "[DATE]" at bounding box center [676, 257] width 198 height 73
click at [752, 262] on icon "Move forward to switch to the next month." at bounding box center [762, 252] width 20 height 20
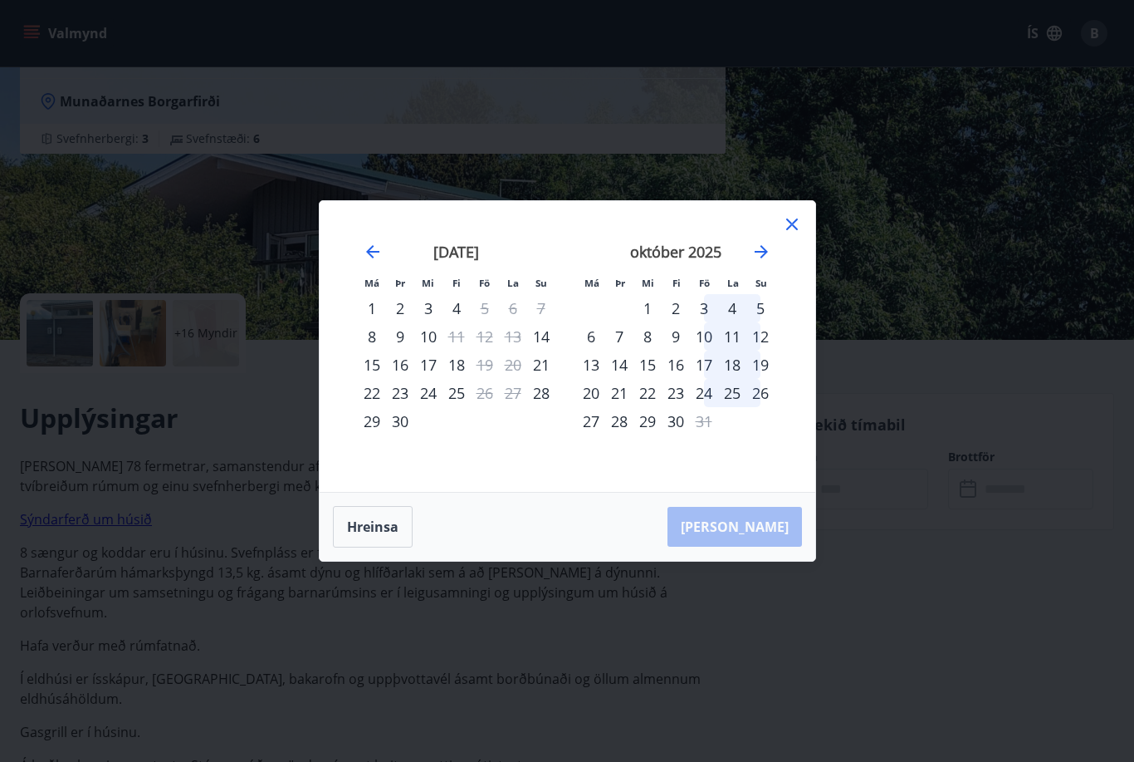
click at [754, 262] on icon "Move forward to switch to the next month." at bounding box center [762, 252] width 20 height 20
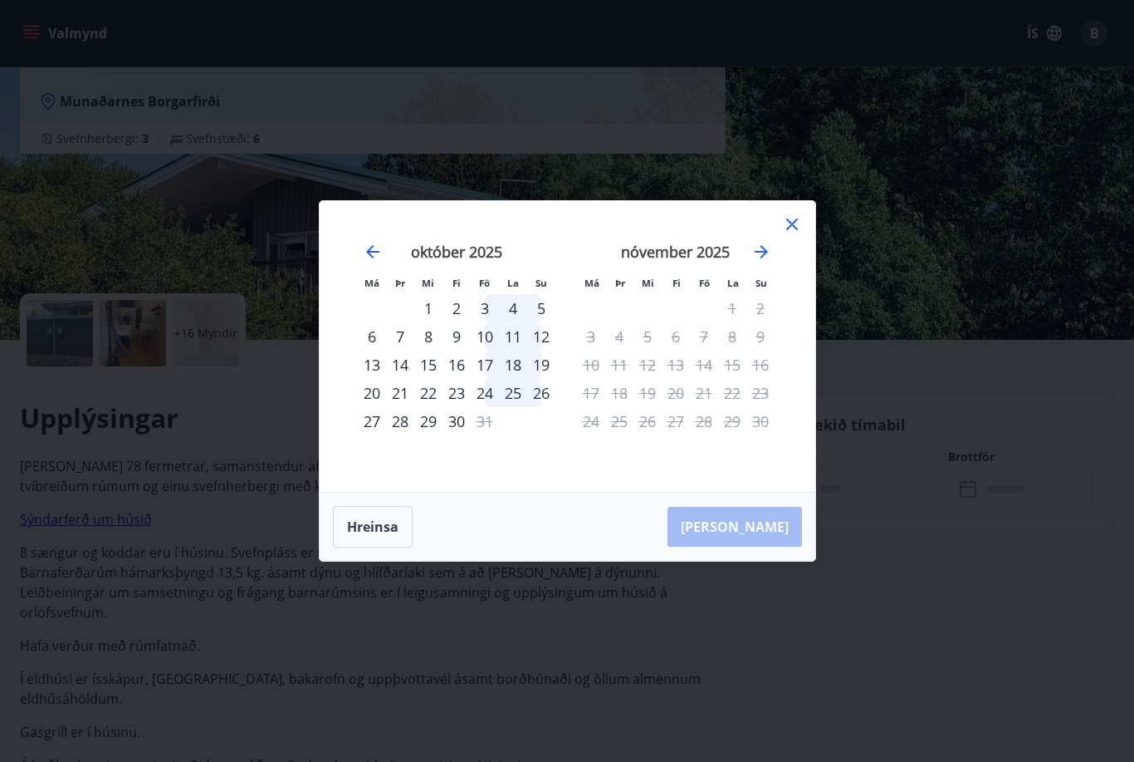
click at [367, 262] on icon "Move backward to switch to the previous month." at bounding box center [373, 252] width 20 height 20
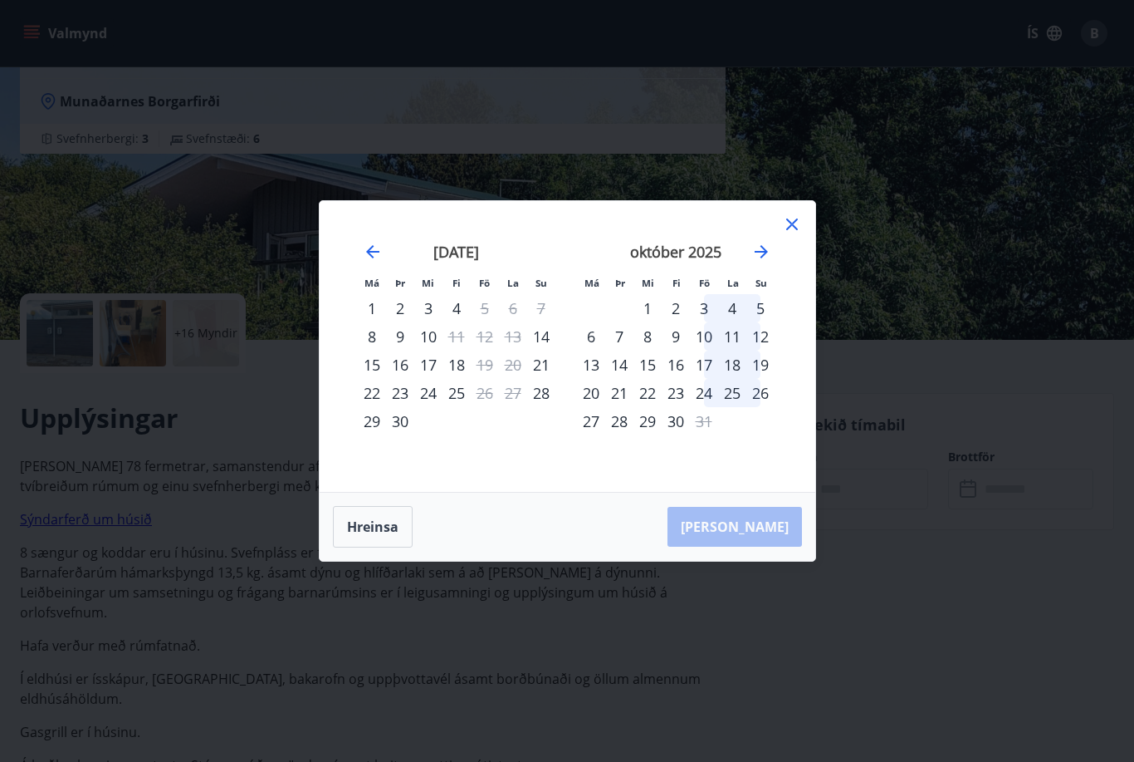
click at [126, 425] on div "Má Þr Mi Fi Fö La Su Má Þr Mi Fi Fö La Su [DATE] 1 2 3 4 5 6 7 8 9 10 11 12 13 …" at bounding box center [567, 381] width 1134 height 762
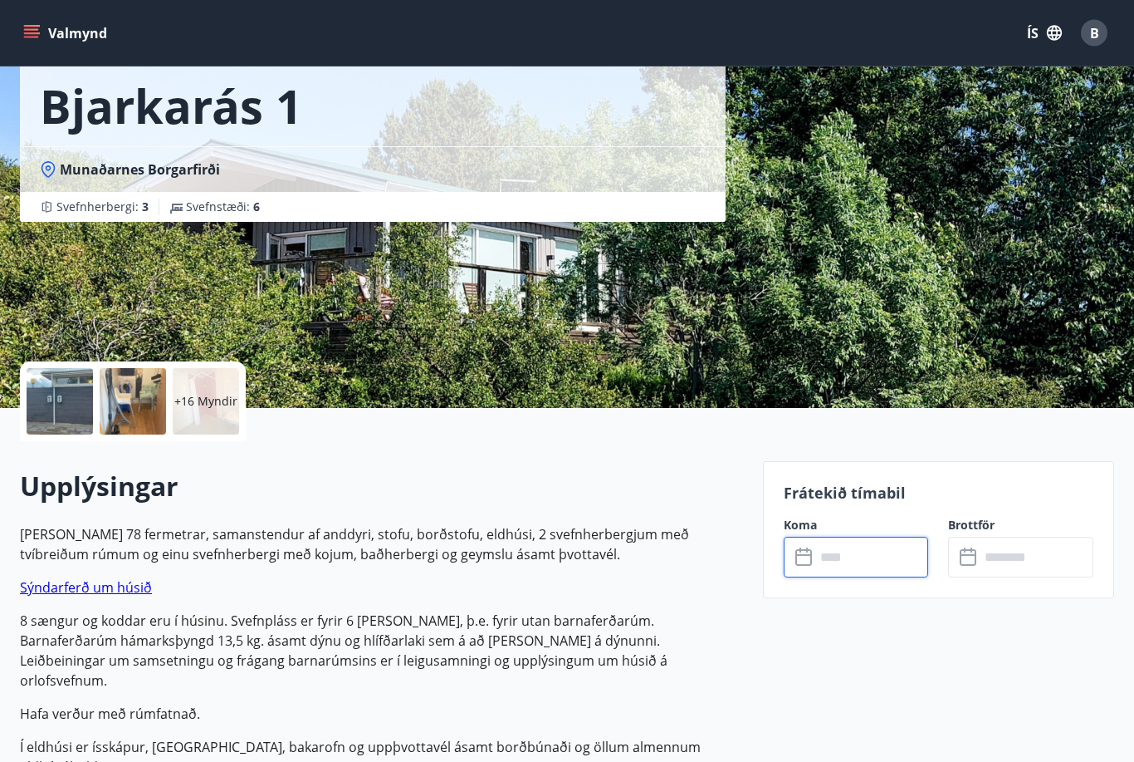
scroll to position [0, 0]
